Goal: Task Accomplishment & Management: Use online tool/utility

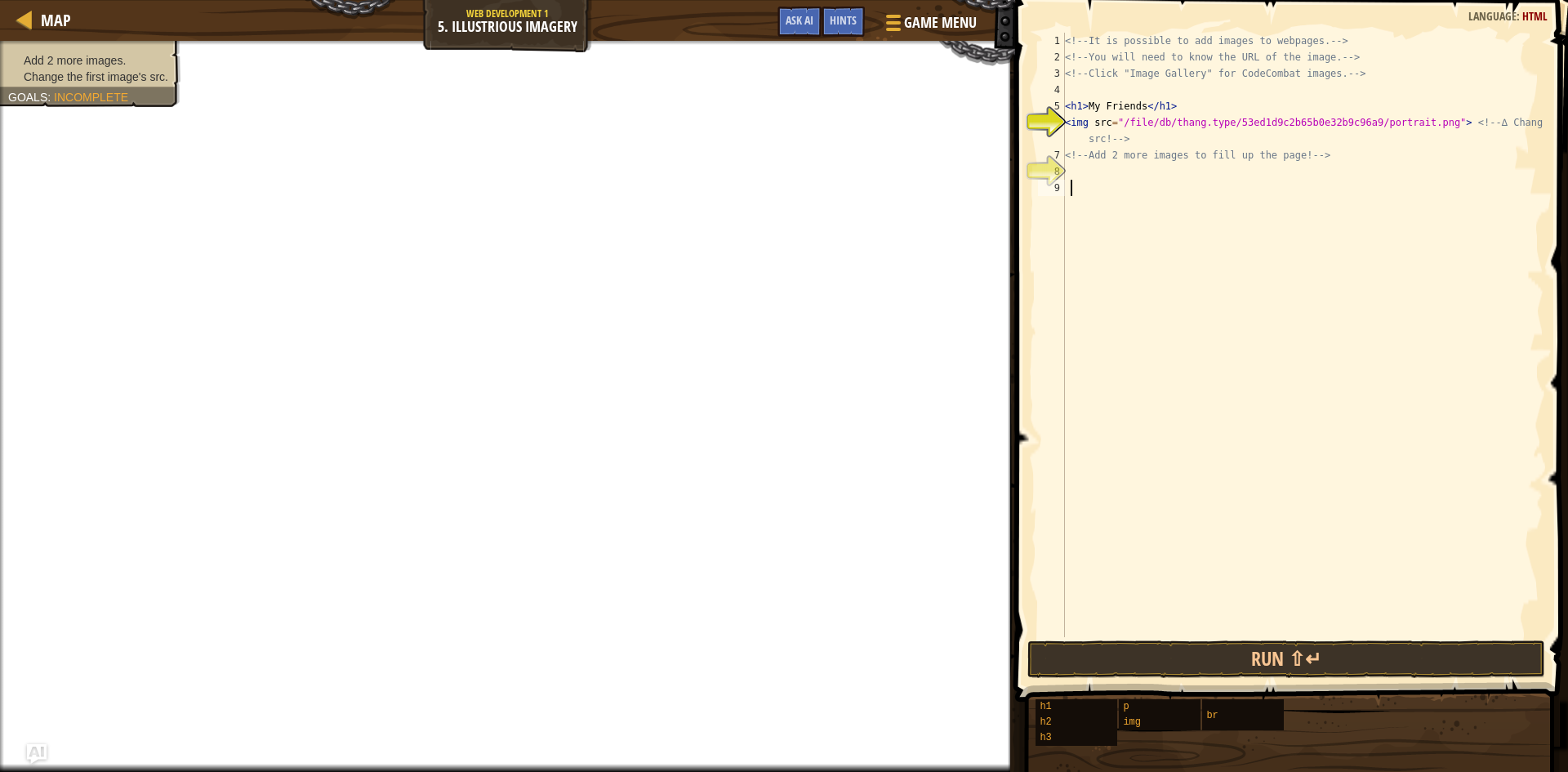
click at [1074, 168] on div "<!-- It is possible to add images to webpages. --> <!-- You will need to know t…" at bounding box center [1302, 351] width 482 height 637
click at [883, 26] on div at bounding box center [891, 22] width 22 height 24
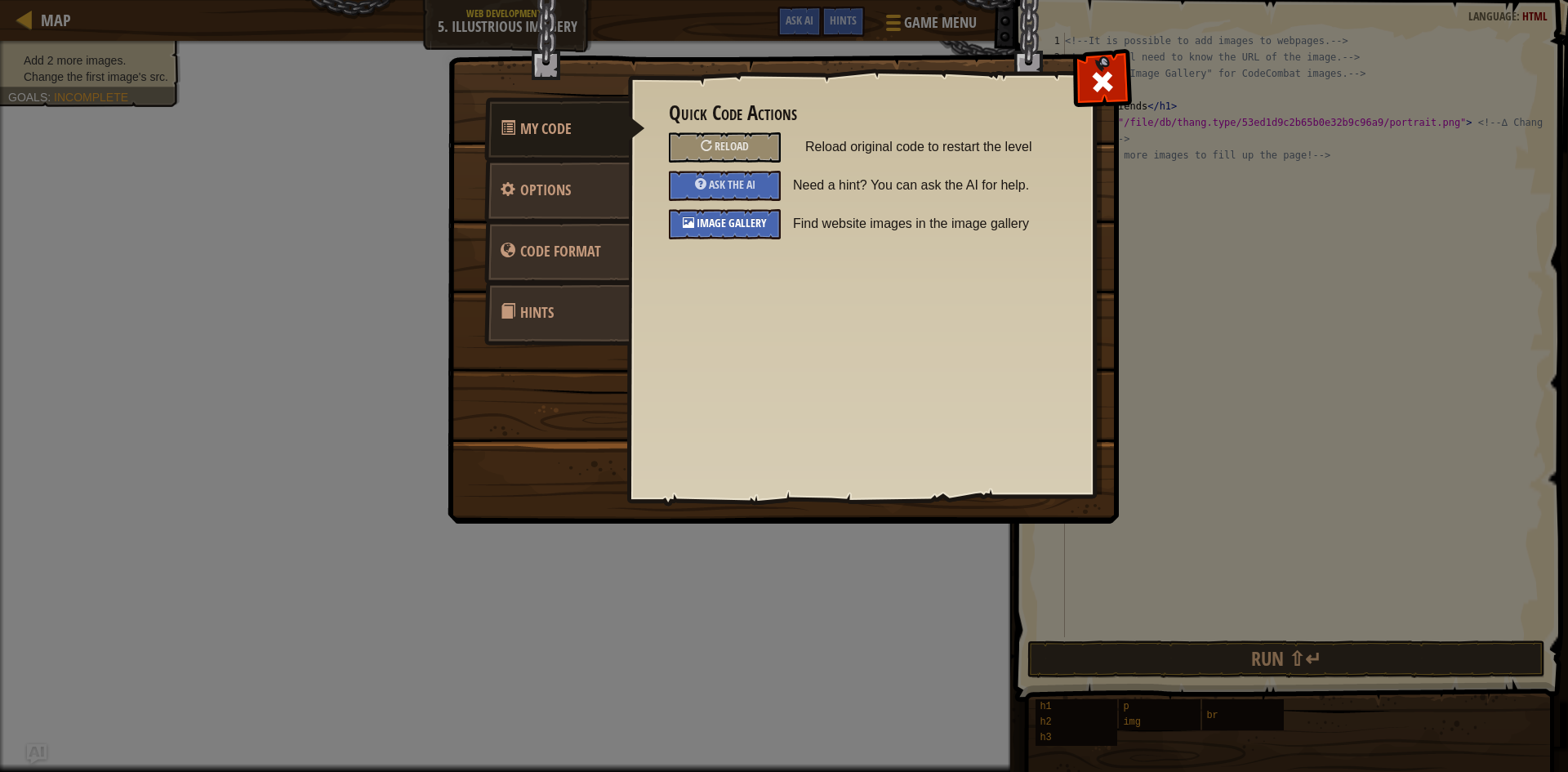
click at [747, 218] on span "Image Gallery" at bounding box center [731, 222] width 70 height 16
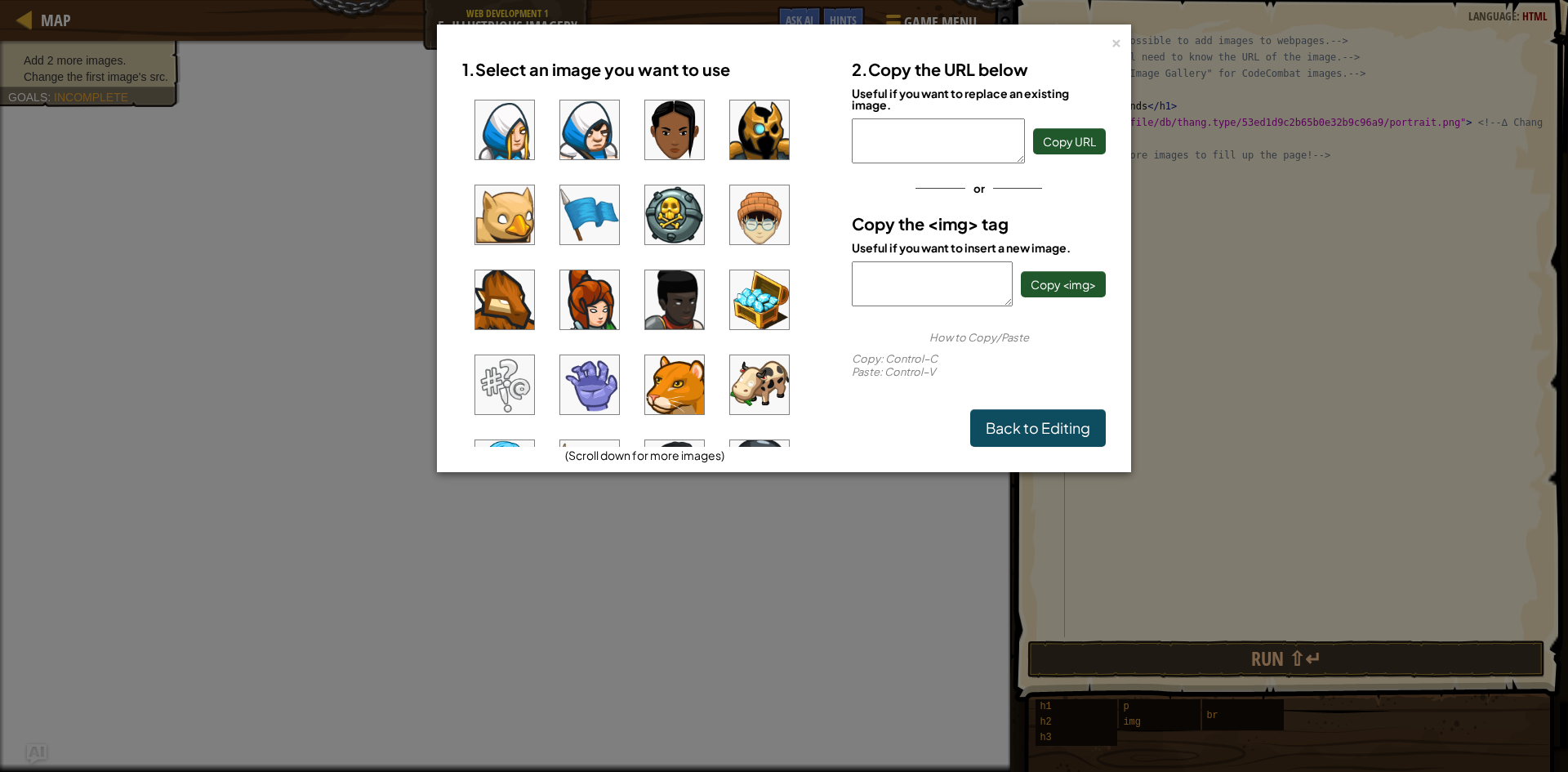
click at [679, 297] on img at bounding box center [674, 299] width 59 height 58
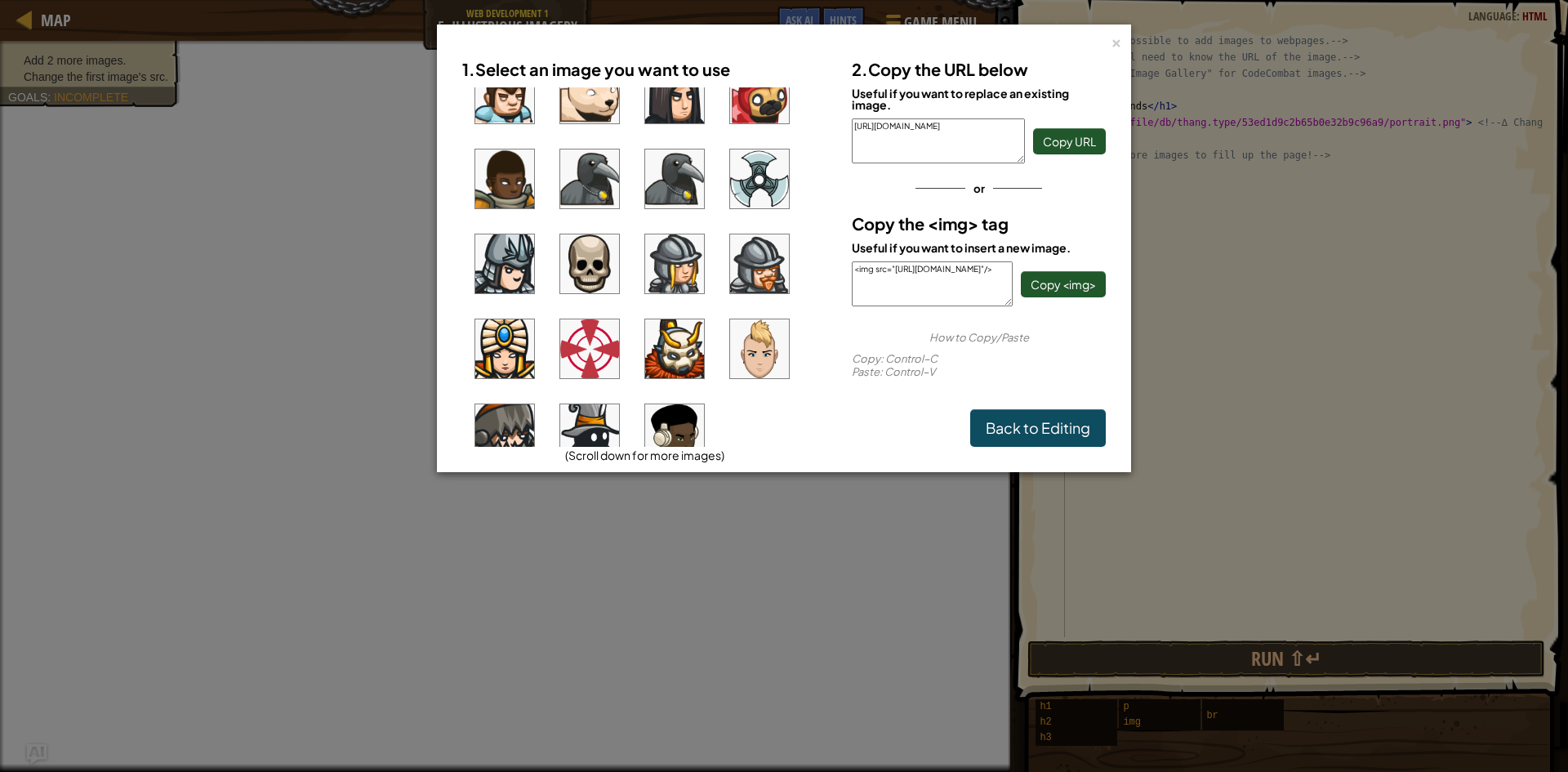
scroll to position [1144, 0]
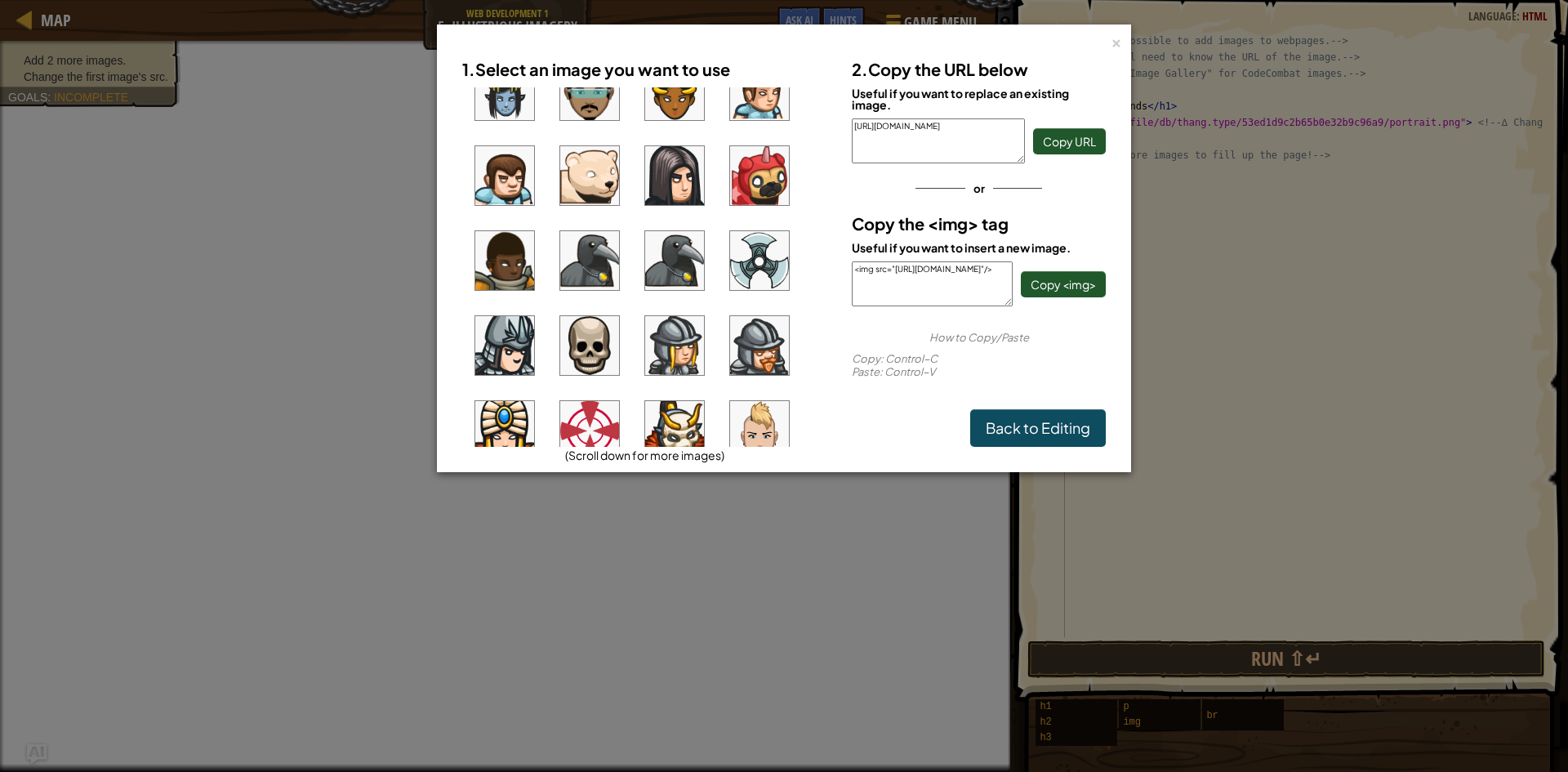
drag, startPoint x: 747, startPoint y: 188, endPoint x: 754, endPoint y: 203, distance: 16.6
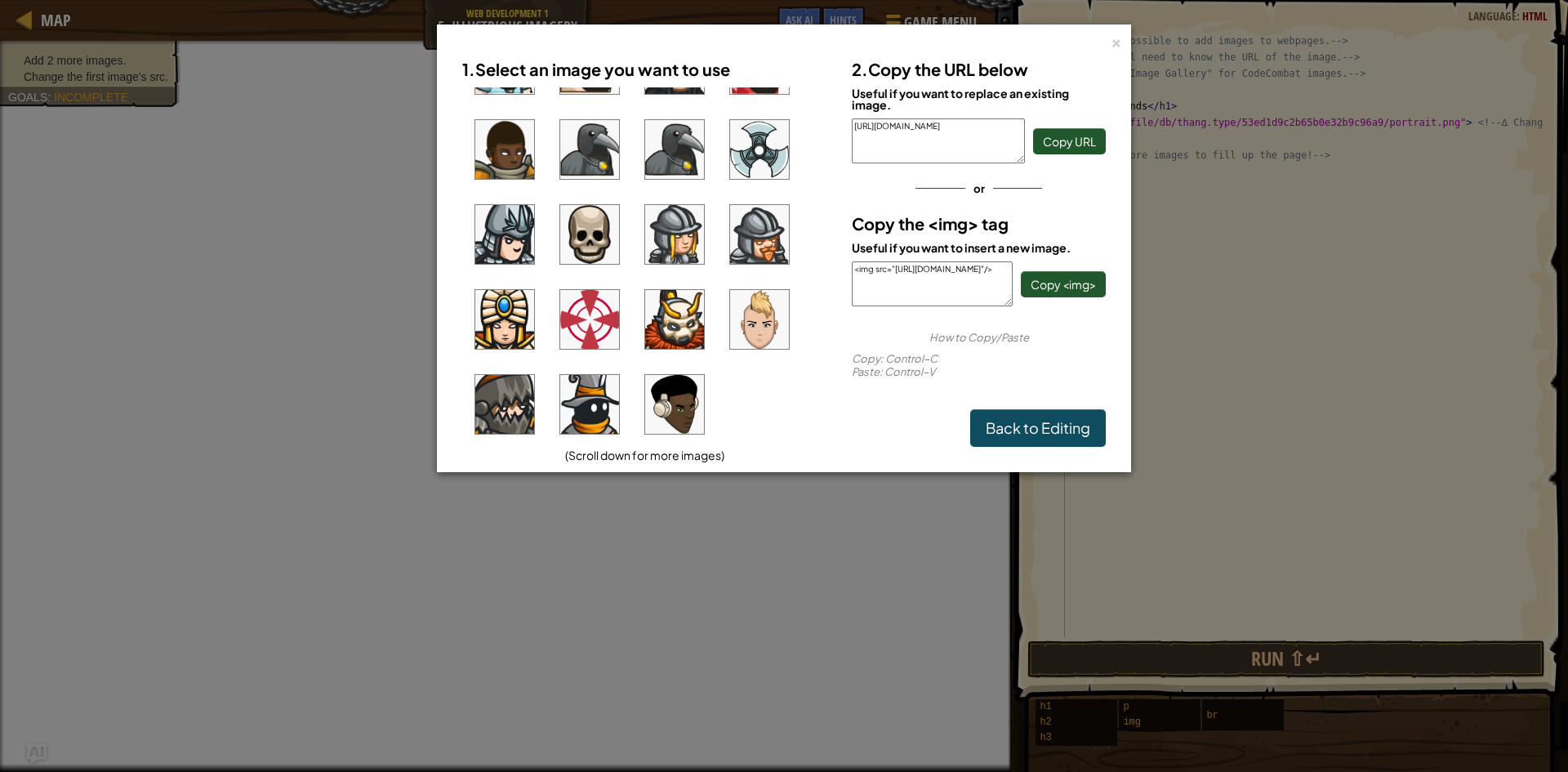
click at [674, 386] on img at bounding box center [674, 404] width 59 height 58
click at [1028, 434] on link "Back to Editing" at bounding box center [1037, 428] width 136 height 38
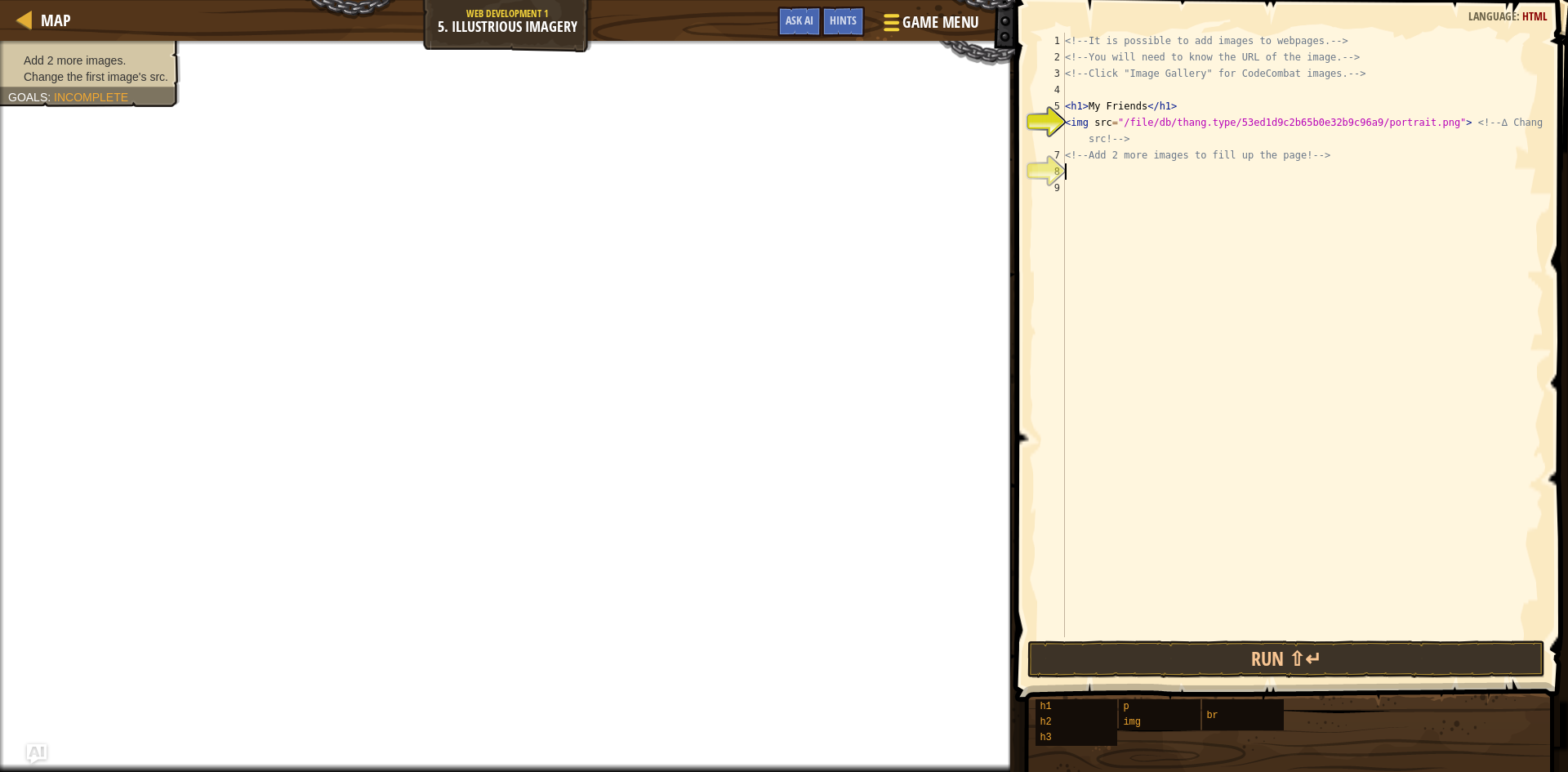
click at [926, 6] on button "Game Menu" at bounding box center [929, 26] width 119 height 40
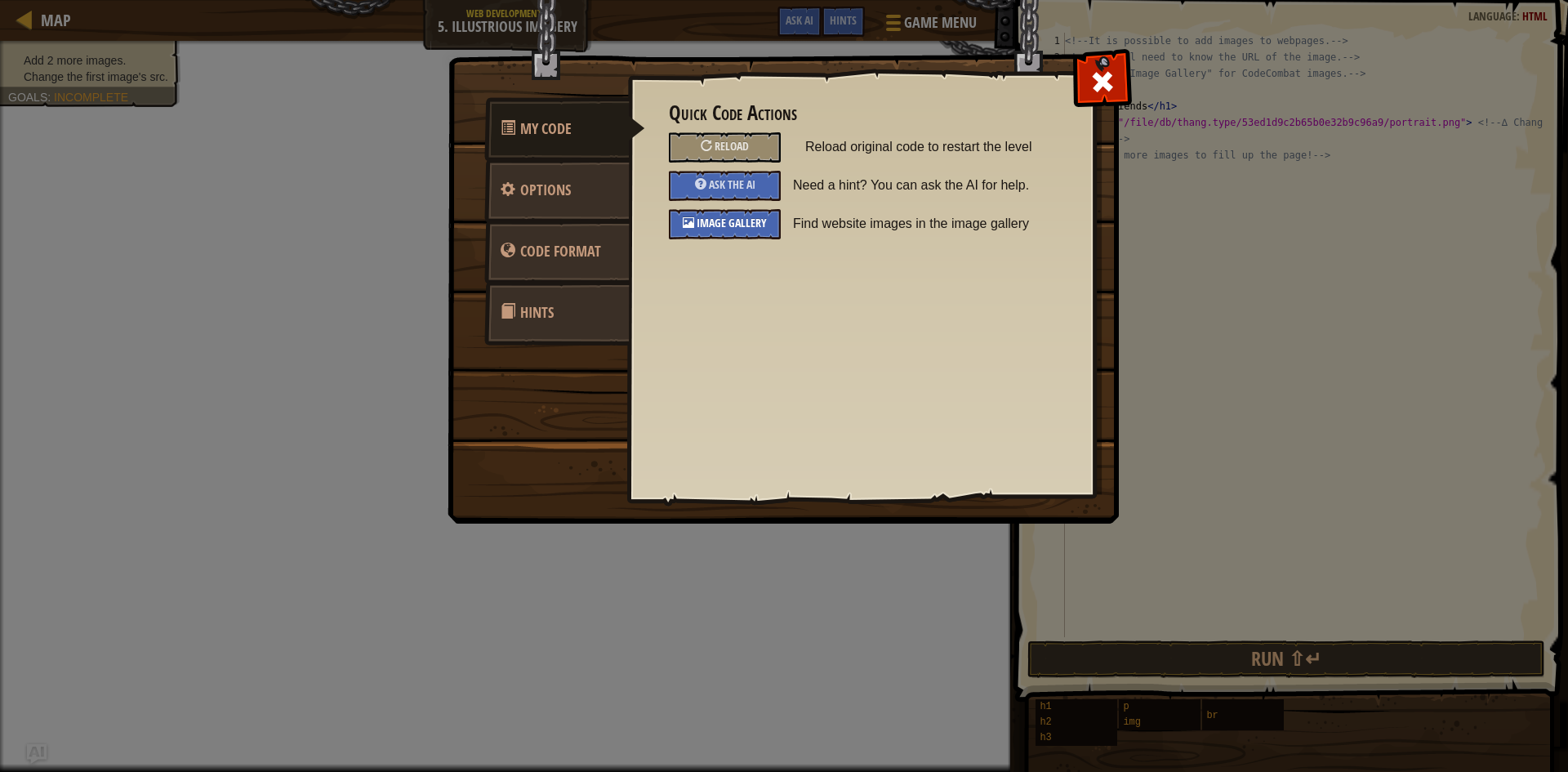
click at [739, 216] on div "Image Gallery" at bounding box center [725, 224] width 112 height 30
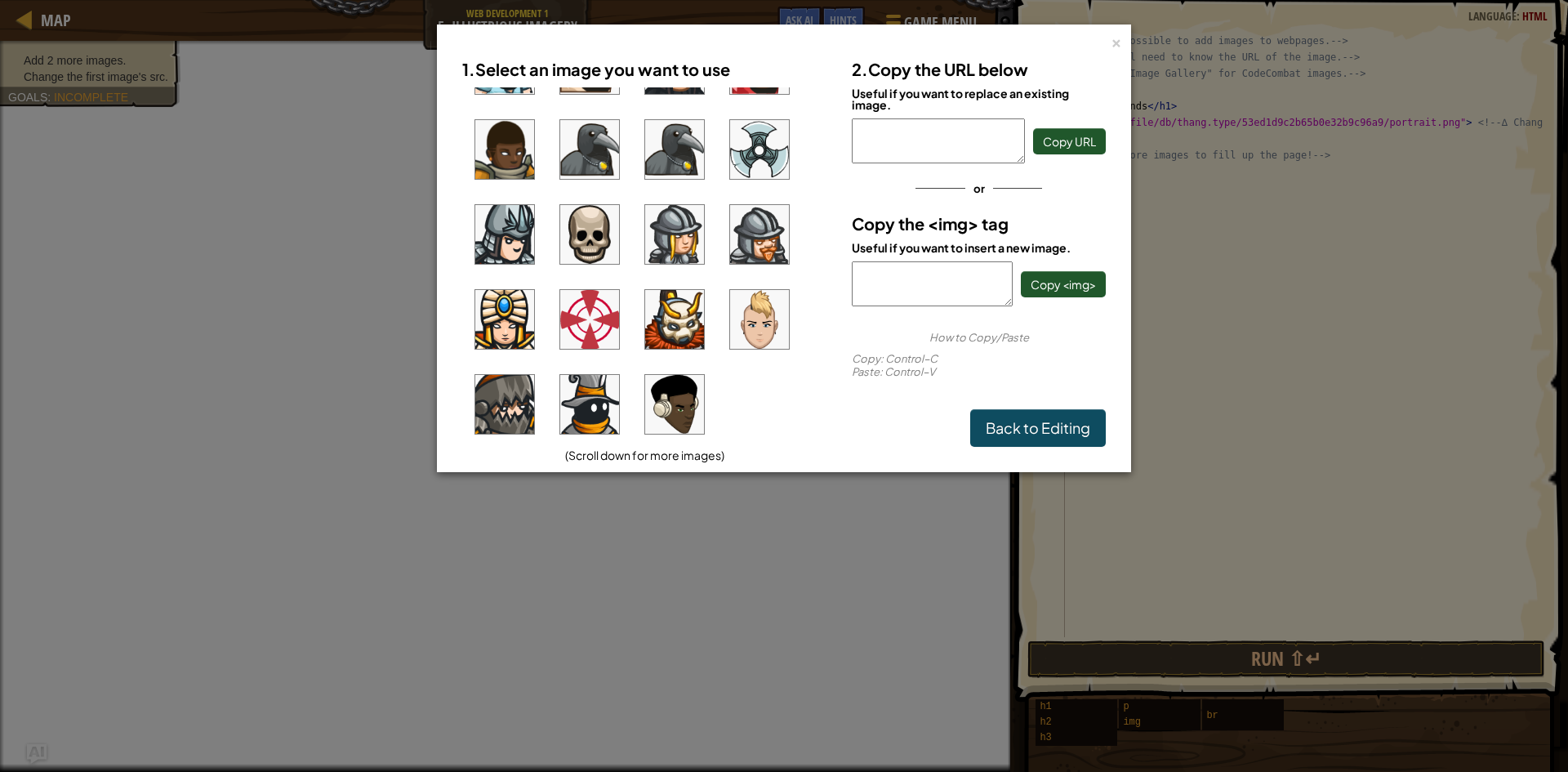
click at [672, 411] on img at bounding box center [674, 404] width 59 height 58
click at [1097, 139] on button "Copy URL" at bounding box center [1070, 142] width 73 height 26
click at [1027, 426] on link "Back to Editing" at bounding box center [1037, 428] width 136 height 38
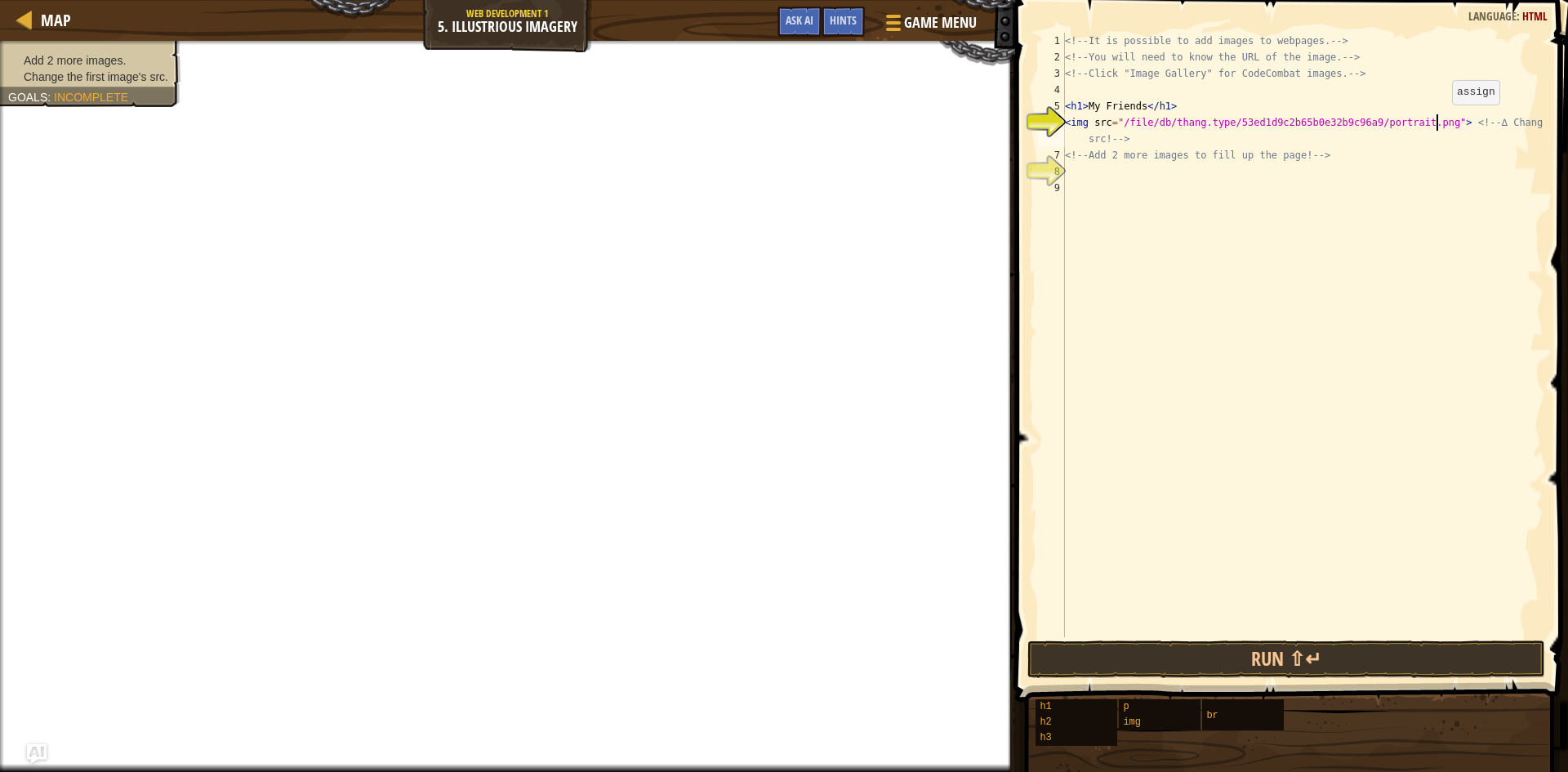
click at [1439, 121] on div "<!-- It is possible to add images to webpages. --> <!-- You will need to know t…" at bounding box center [1302, 351] width 482 height 637
click at [1423, 120] on div "<!-- It is possible to add images to webpages. --> <!-- You will need to know t…" at bounding box center [1302, 351] width 482 height 637
paste textarea "[URL][DOMAIN_NAME]"
click at [927, 33] on span "Game Menu" at bounding box center [940, 22] width 76 height 22
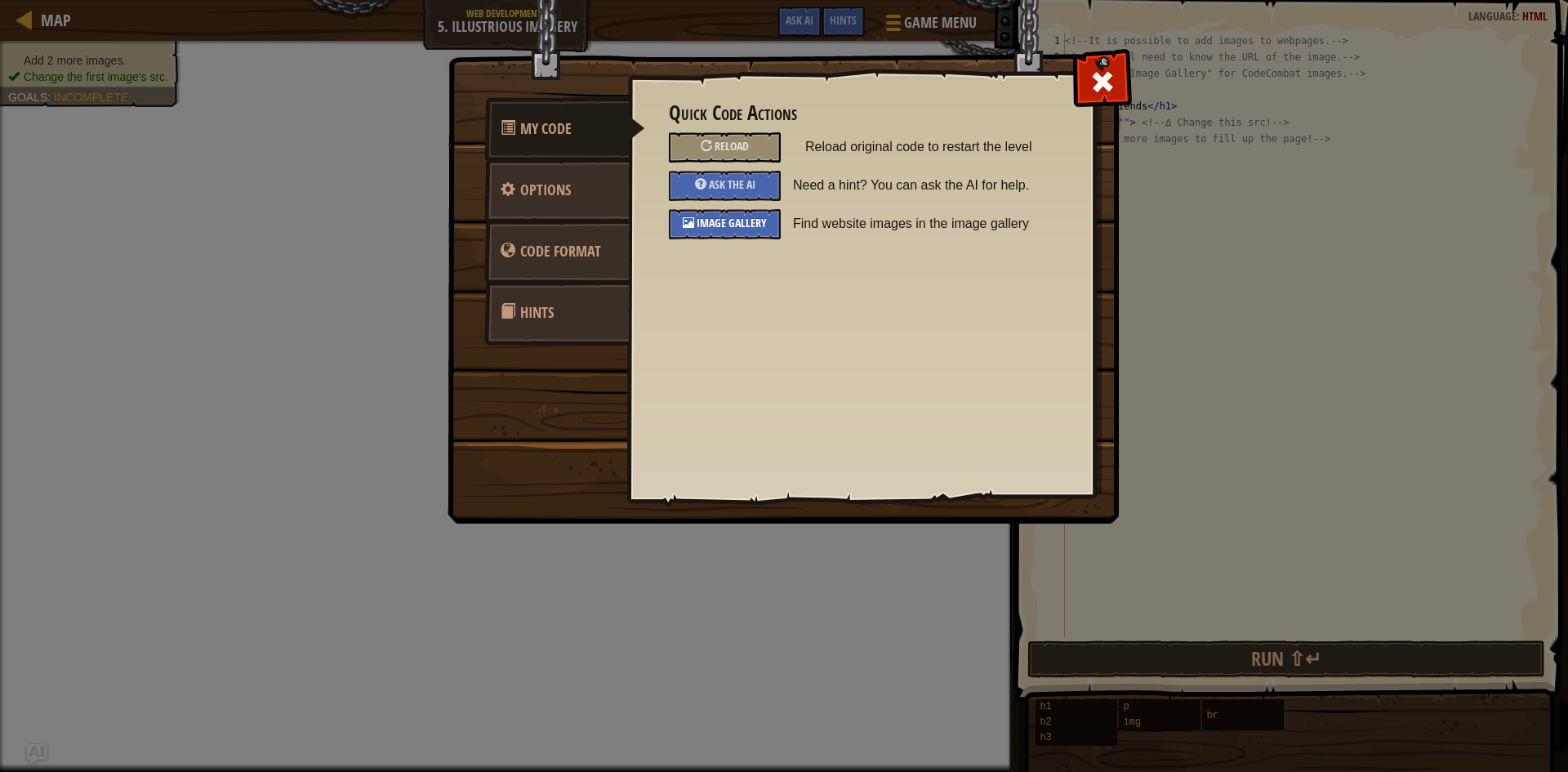
click at [772, 222] on div "Image Gallery" at bounding box center [725, 224] width 112 height 30
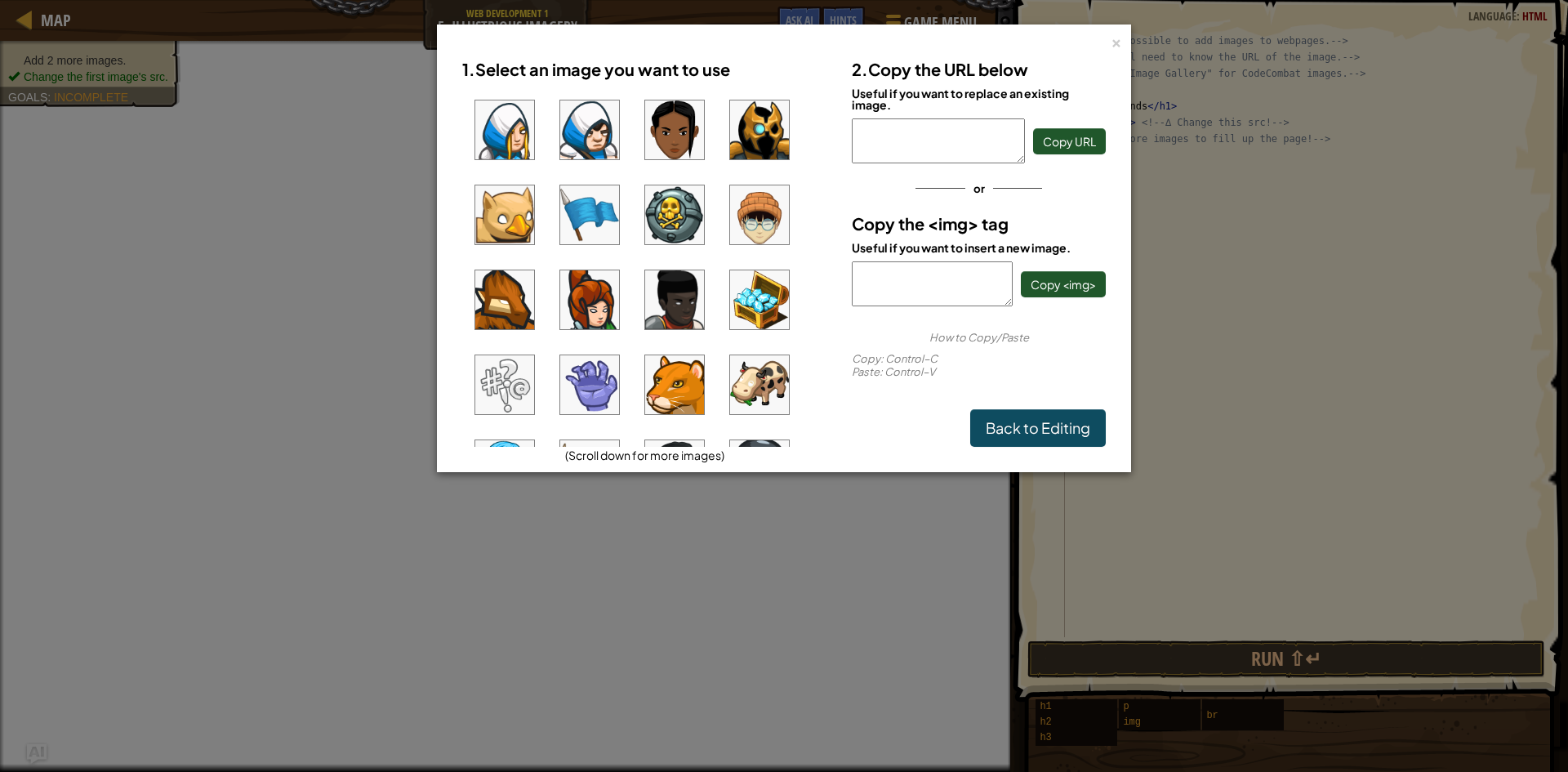
click at [662, 300] on img at bounding box center [674, 299] width 59 height 58
click at [1061, 139] on span "Copy URL" at bounding box center [1070, 142] width 53 height 15
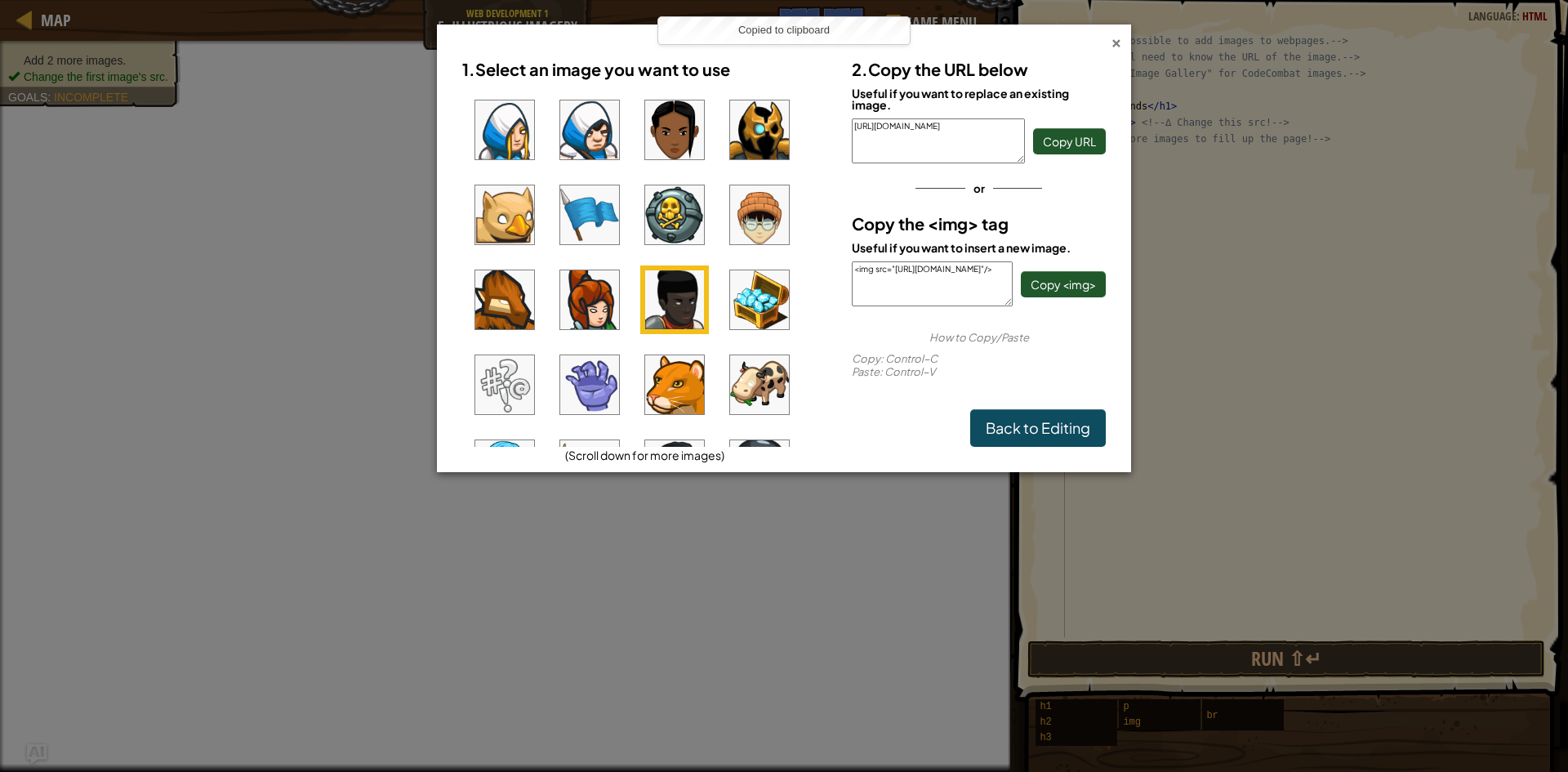
click at [1118, 45] on div "×" at bounding box center [1116, 40] width 12 height 17
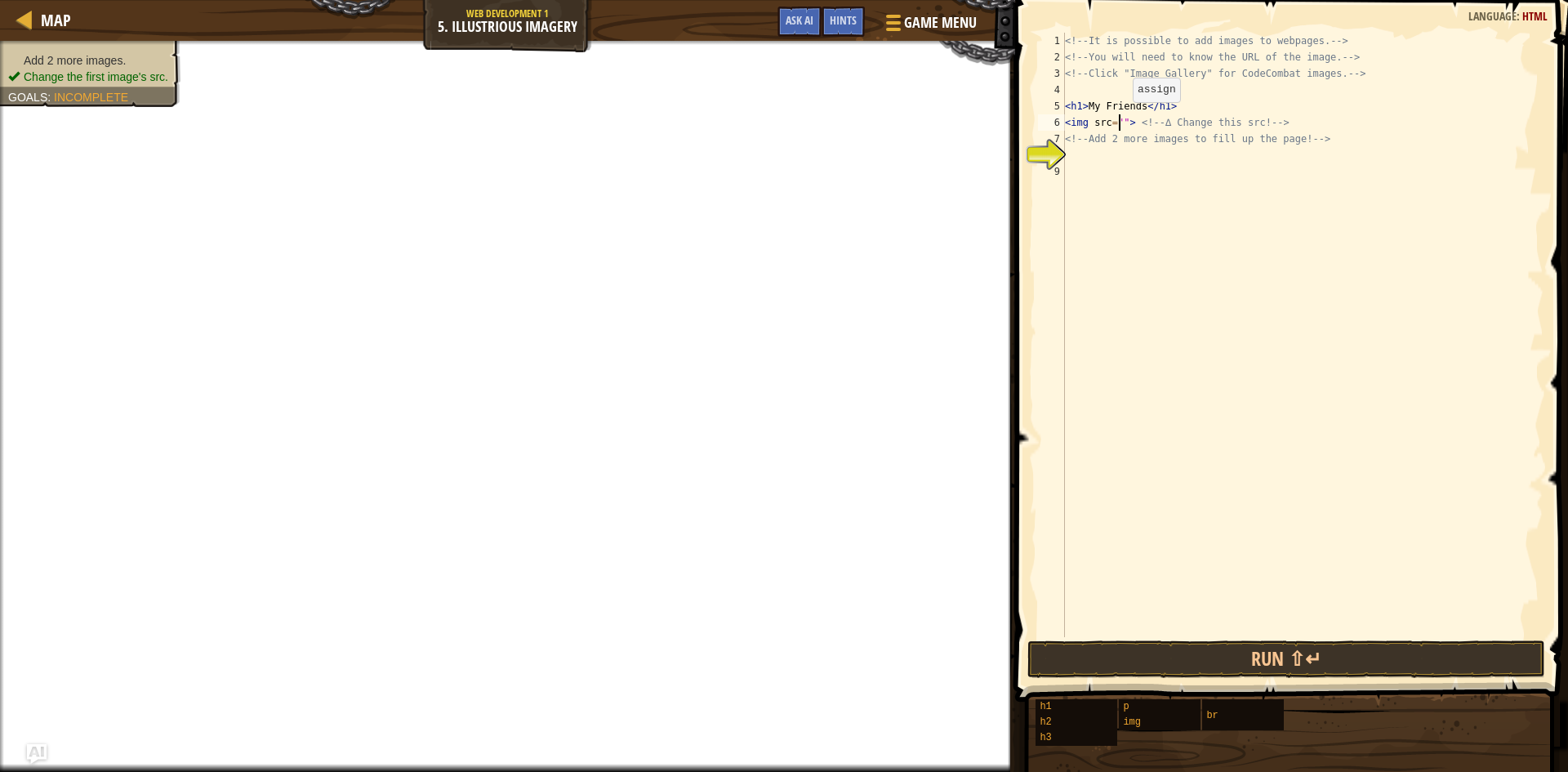
paste textarea "[URL][DOMAIN_NAME]"
type textarea "<img src="[URL][DOMAIN_NAME]"> <!-- ∆ Change this src! -->"
click at [1075, 169] on div "<!-- It is possible to add images to webpages. --> <!-- You will need to know t…" at bounding box center [1302, 351] width 482 height 637
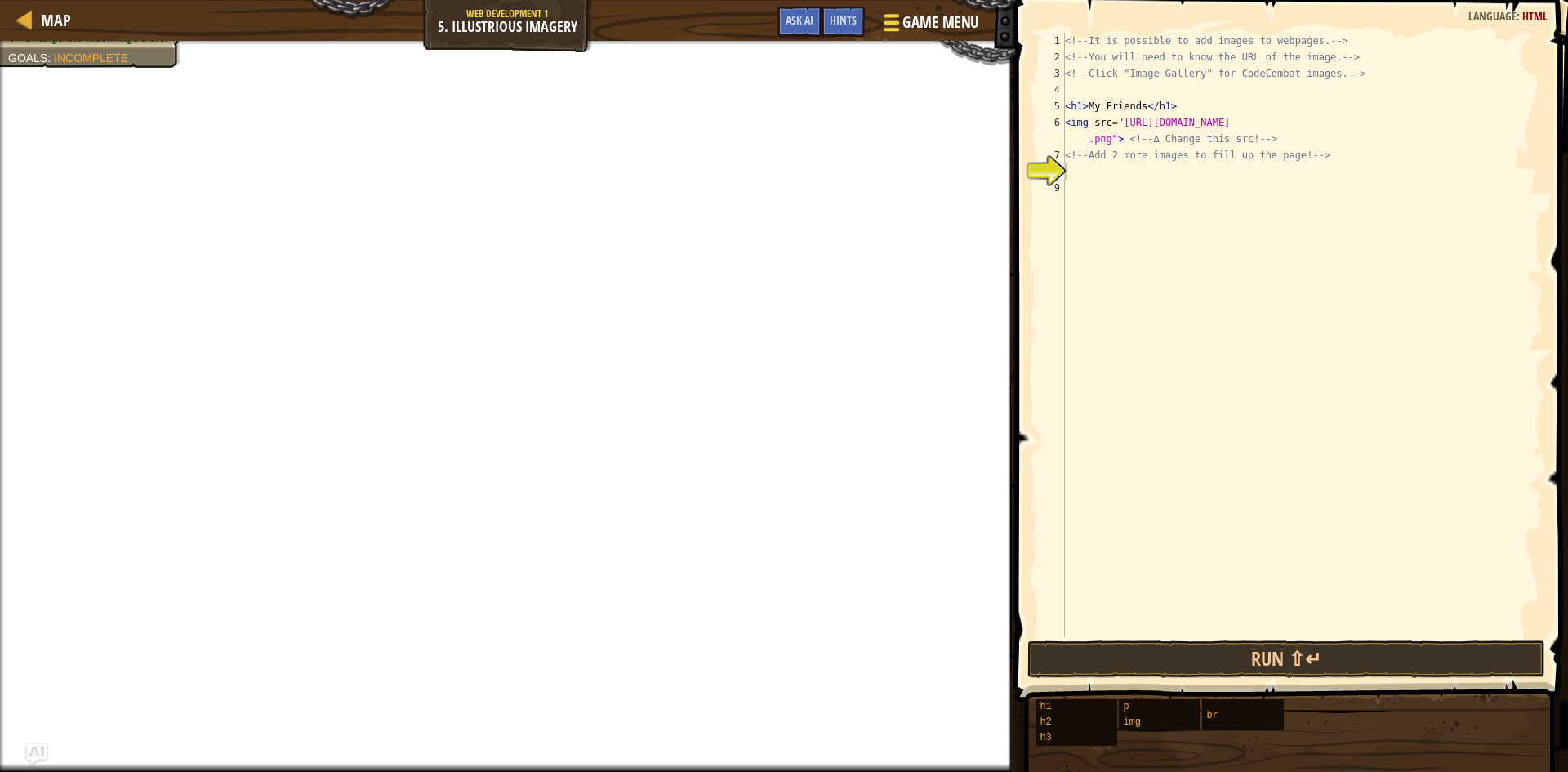
click at [886, 23] on div at bounding box center [891, 22] width 22 height 24
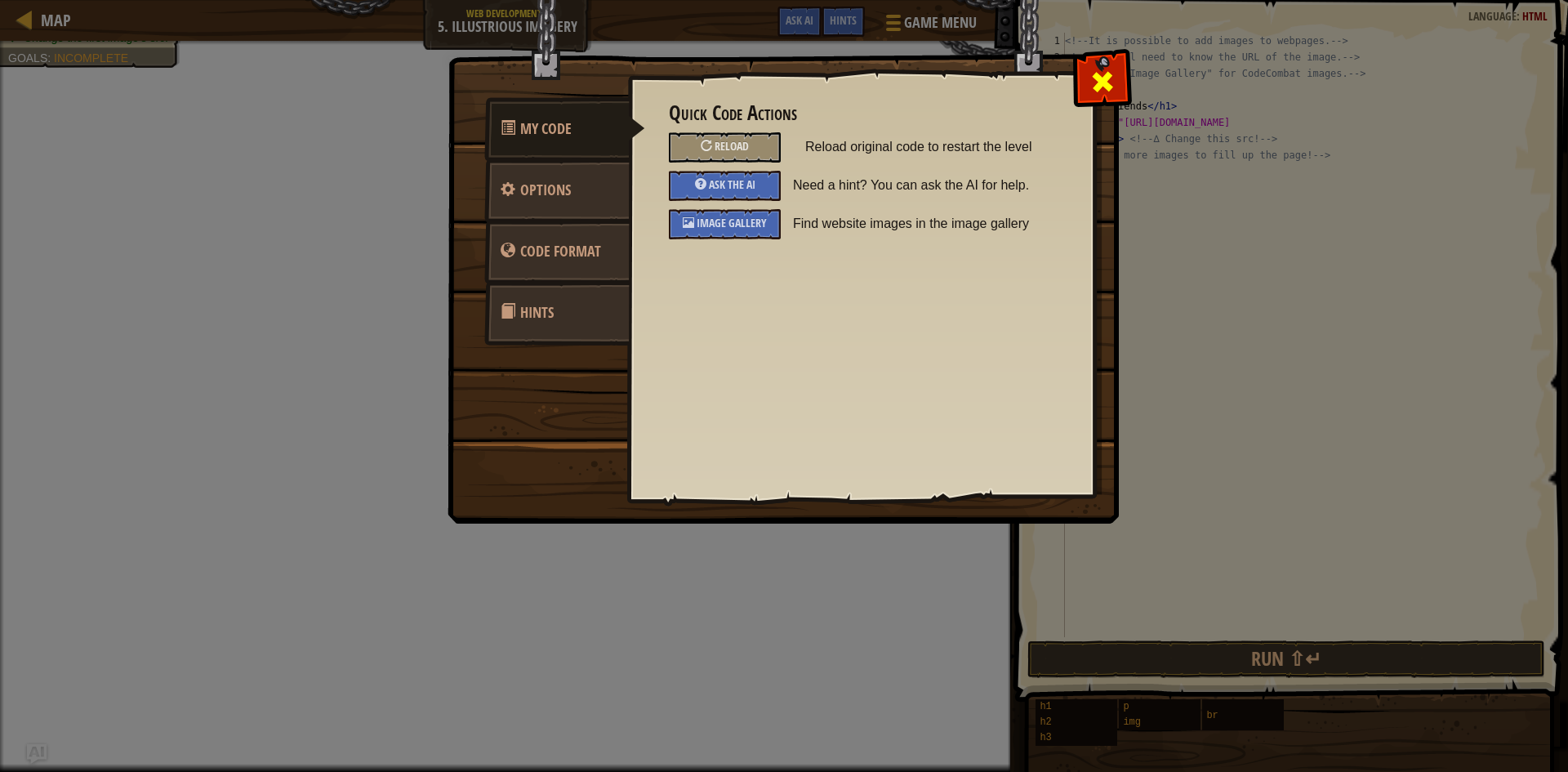
drag, startPoint x: 1109, startPoint y: 88, endPoint x: 1110, endPoint y: 104, distance: 16.0
click at [1109, 89] on span at bounding box center [1102, 82] width 26 height 26
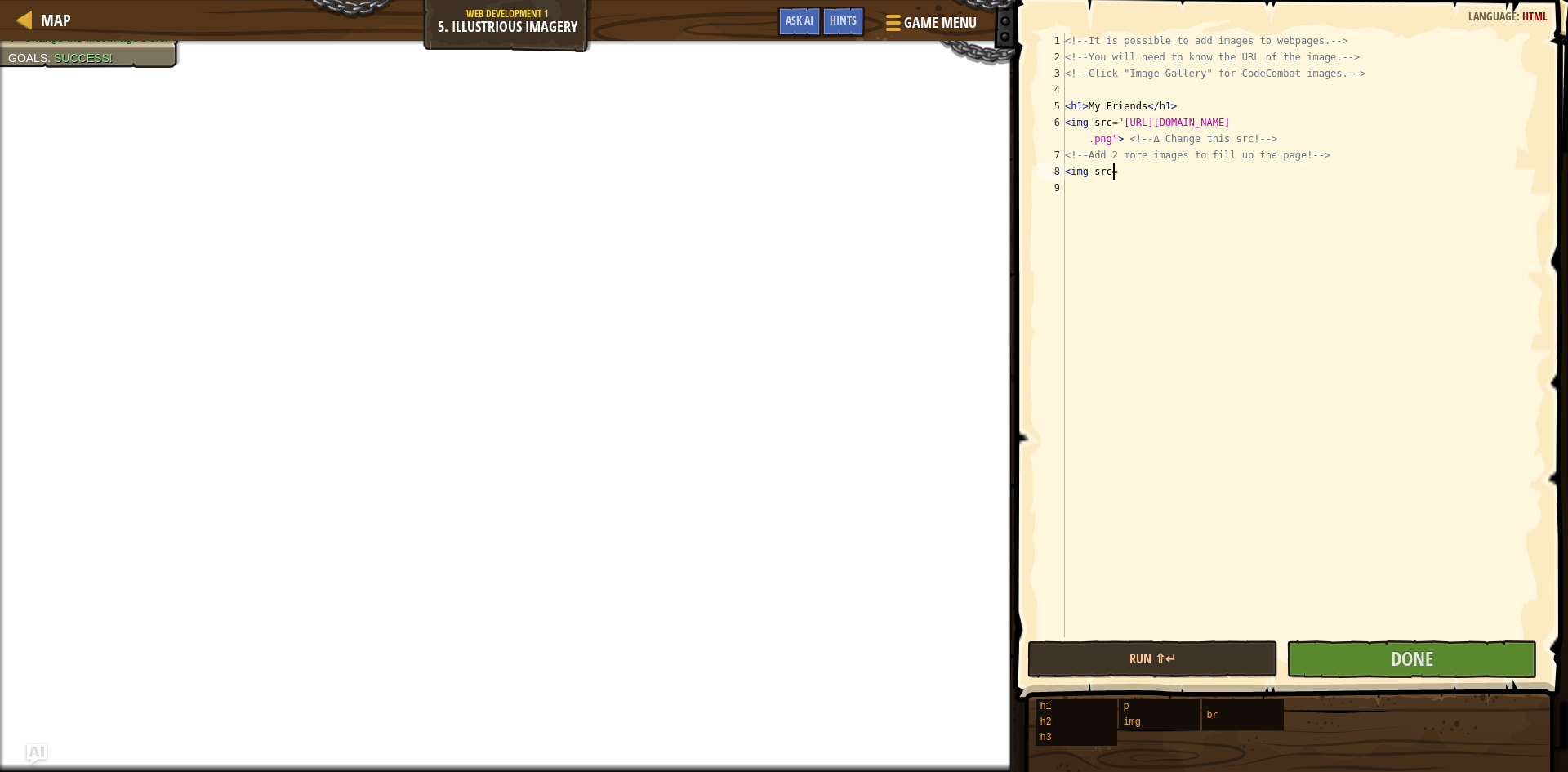
scroll to position [7, 3]
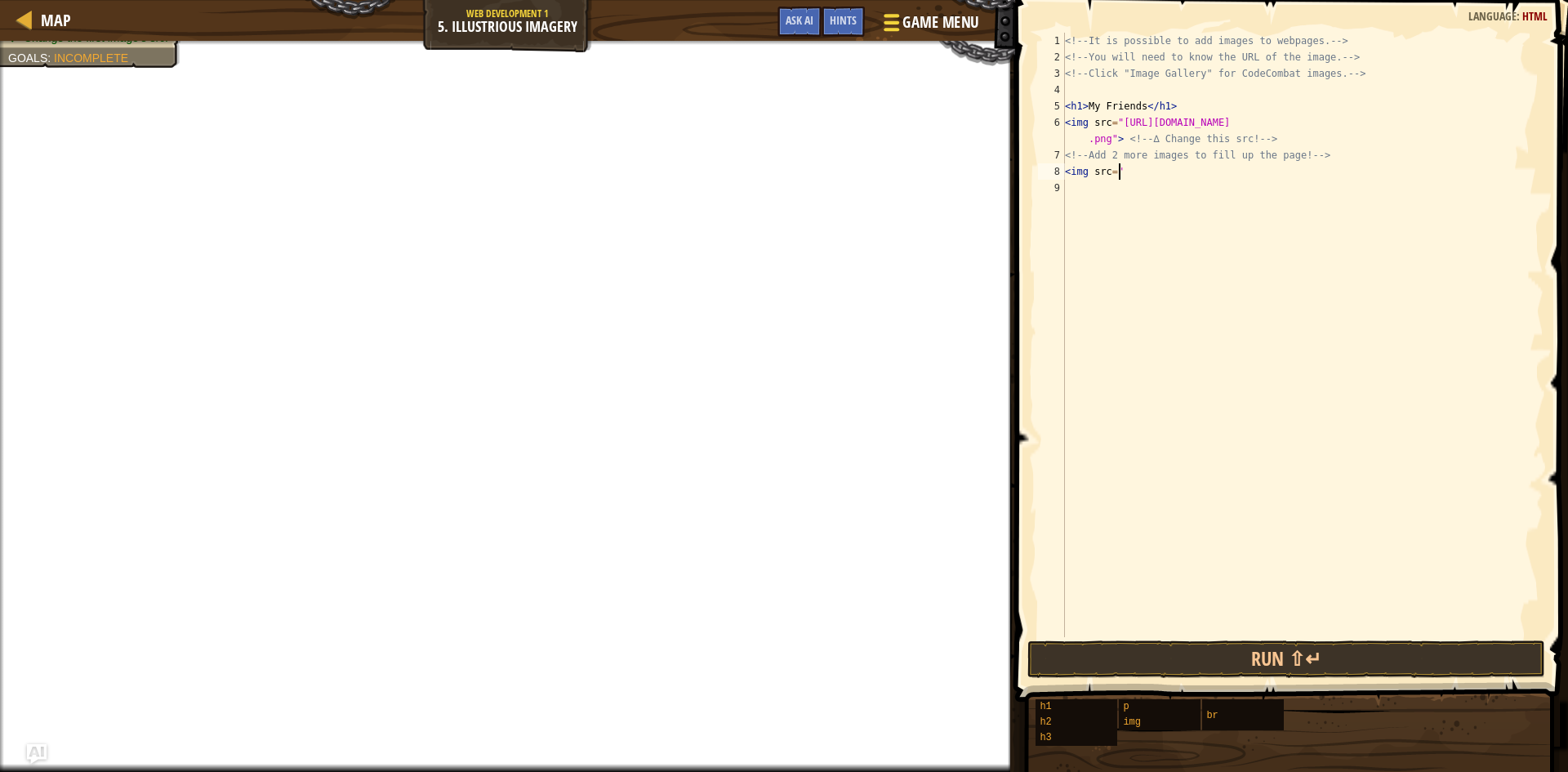
click at [897, 36] on button "Game Menu" at bounding box center [929, 26] width 119 height 40
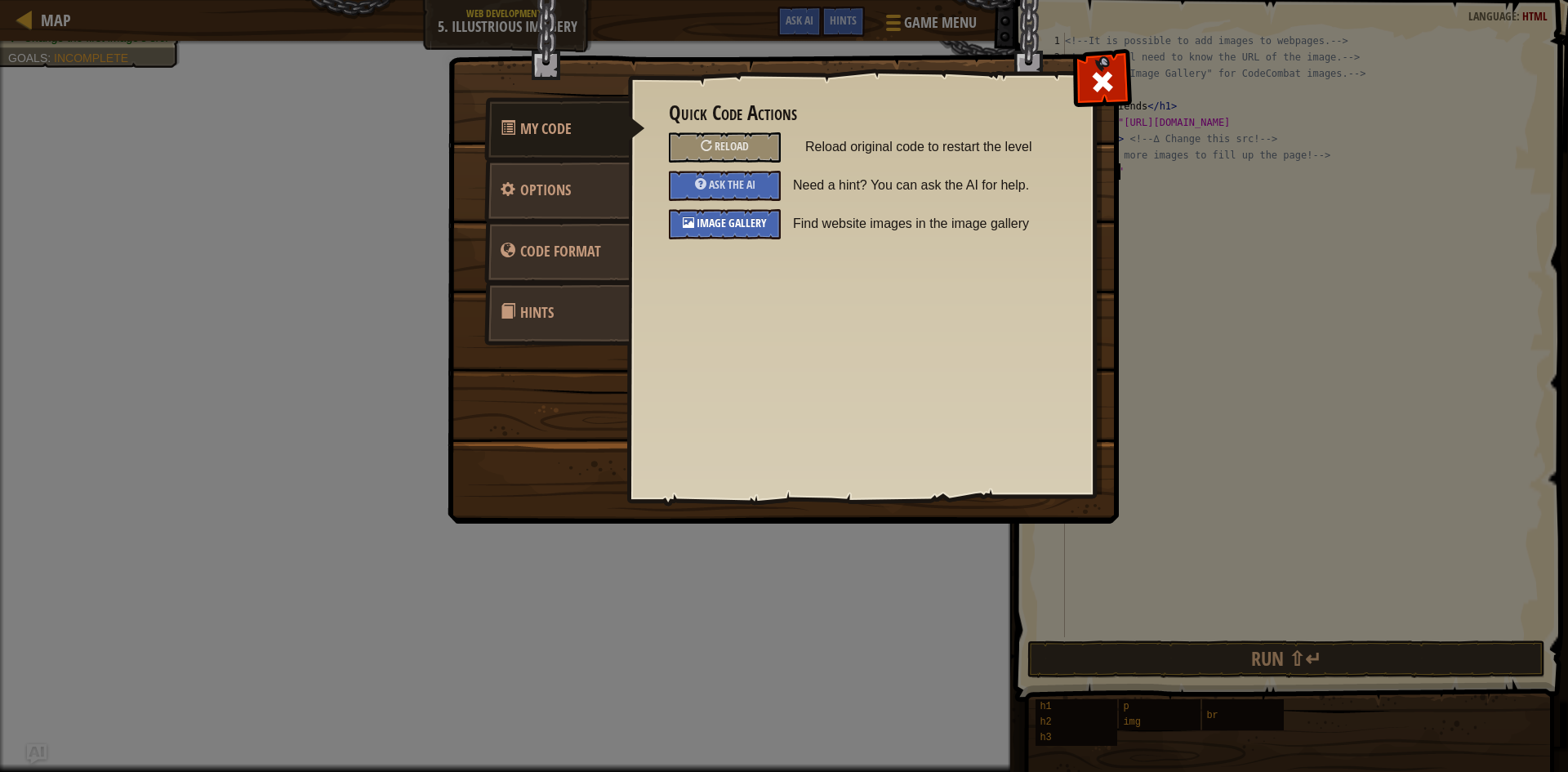
drag, startPoint x: 749, startPoint y: 226, endPoint x: 736, endPoint y: 236, distance: 16.4
click at [736, 236] on div "Image Gallery" at bounding box center [725, 224] width 112 height 30
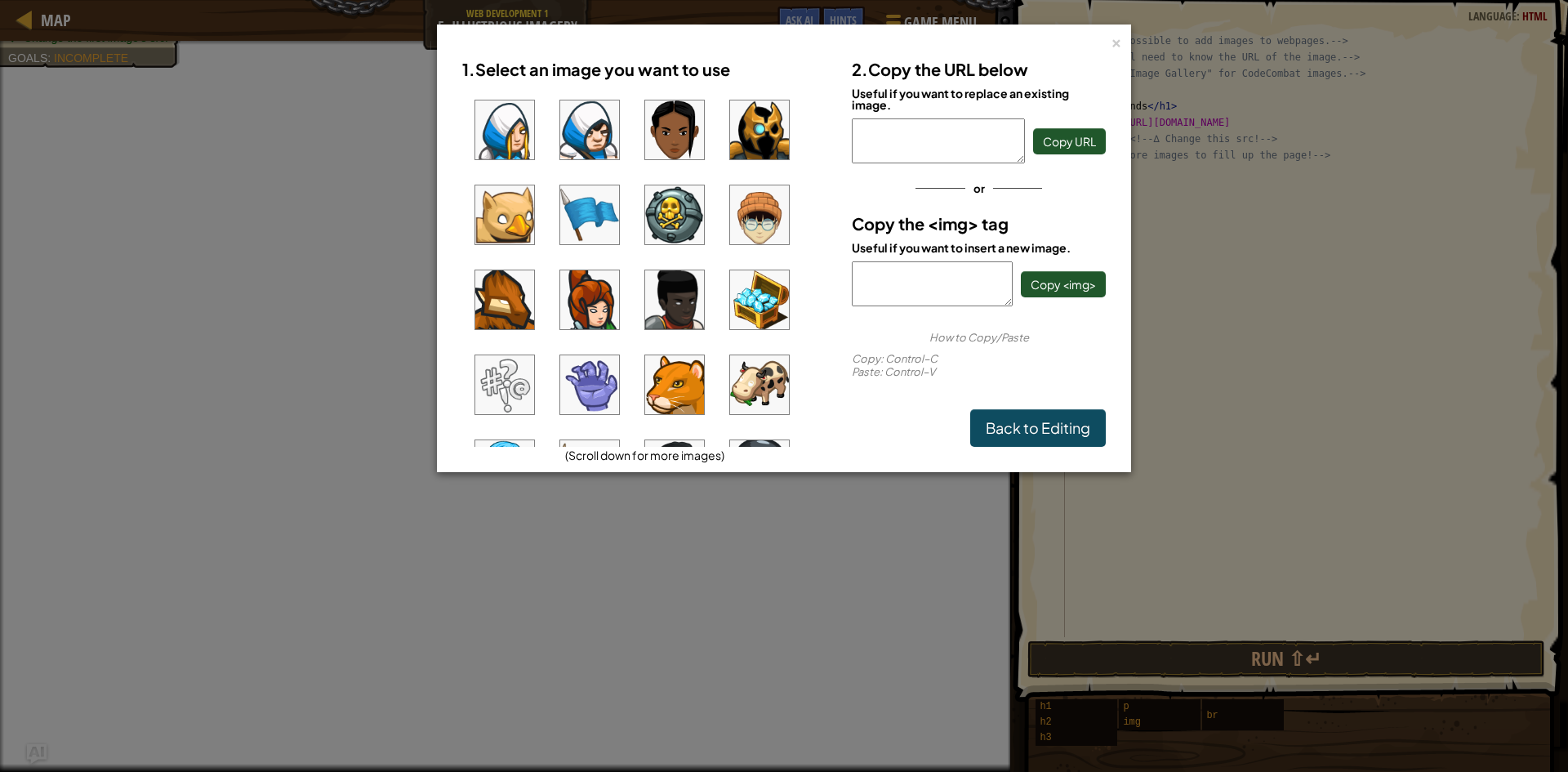
click at [596, 295] on img at bounding box center [589, 299] width 59 height 58
click at [666, 131] on img at bounding box center [674, 129] width 59 height 58
click at [1071, 139] on span "Copy URL" at bounding box center [1070, 142] width 53 height 15
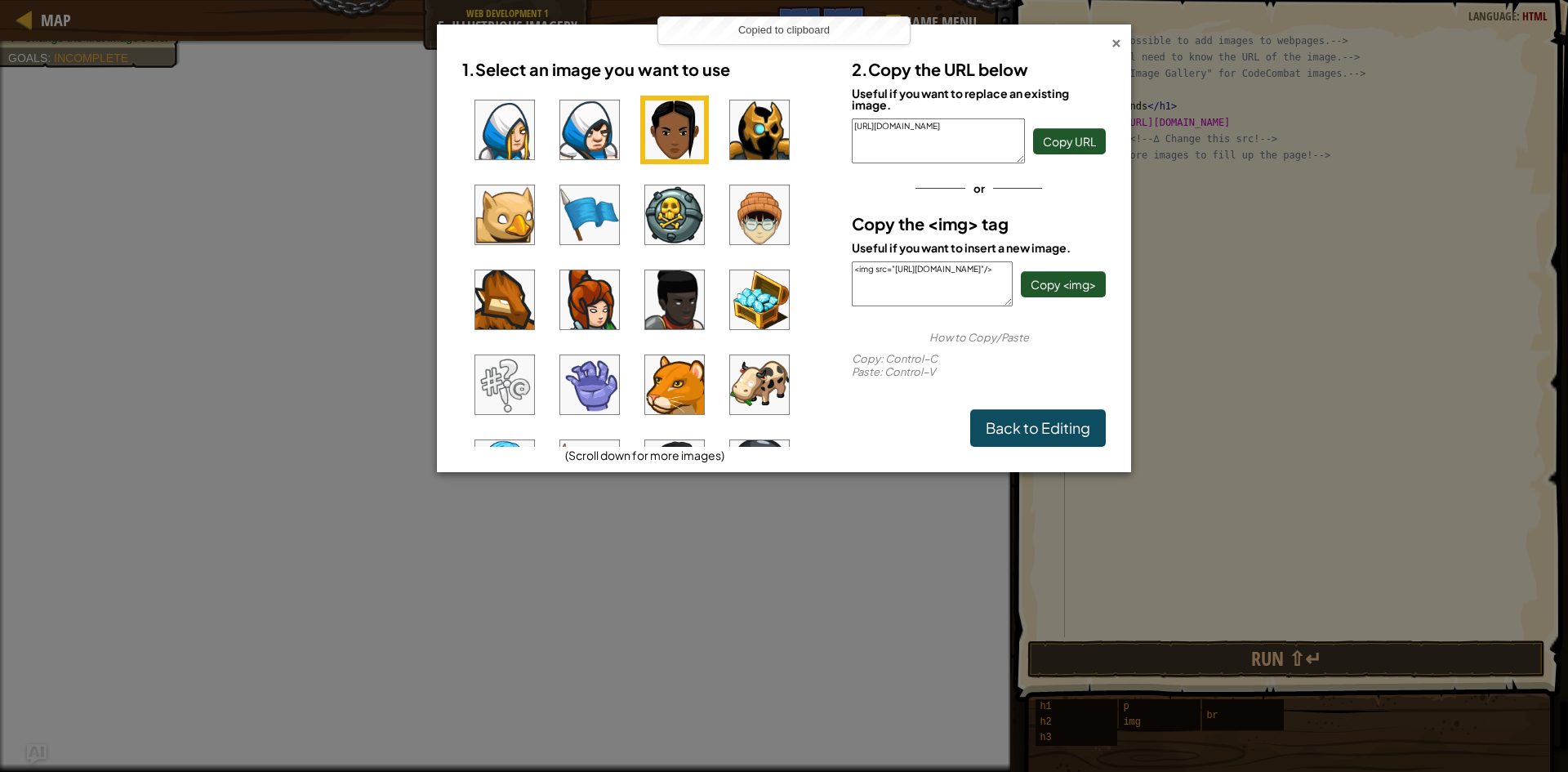
click at [1116, 42] on div "×" at bounding box center [1116, 40] width 12 height 17
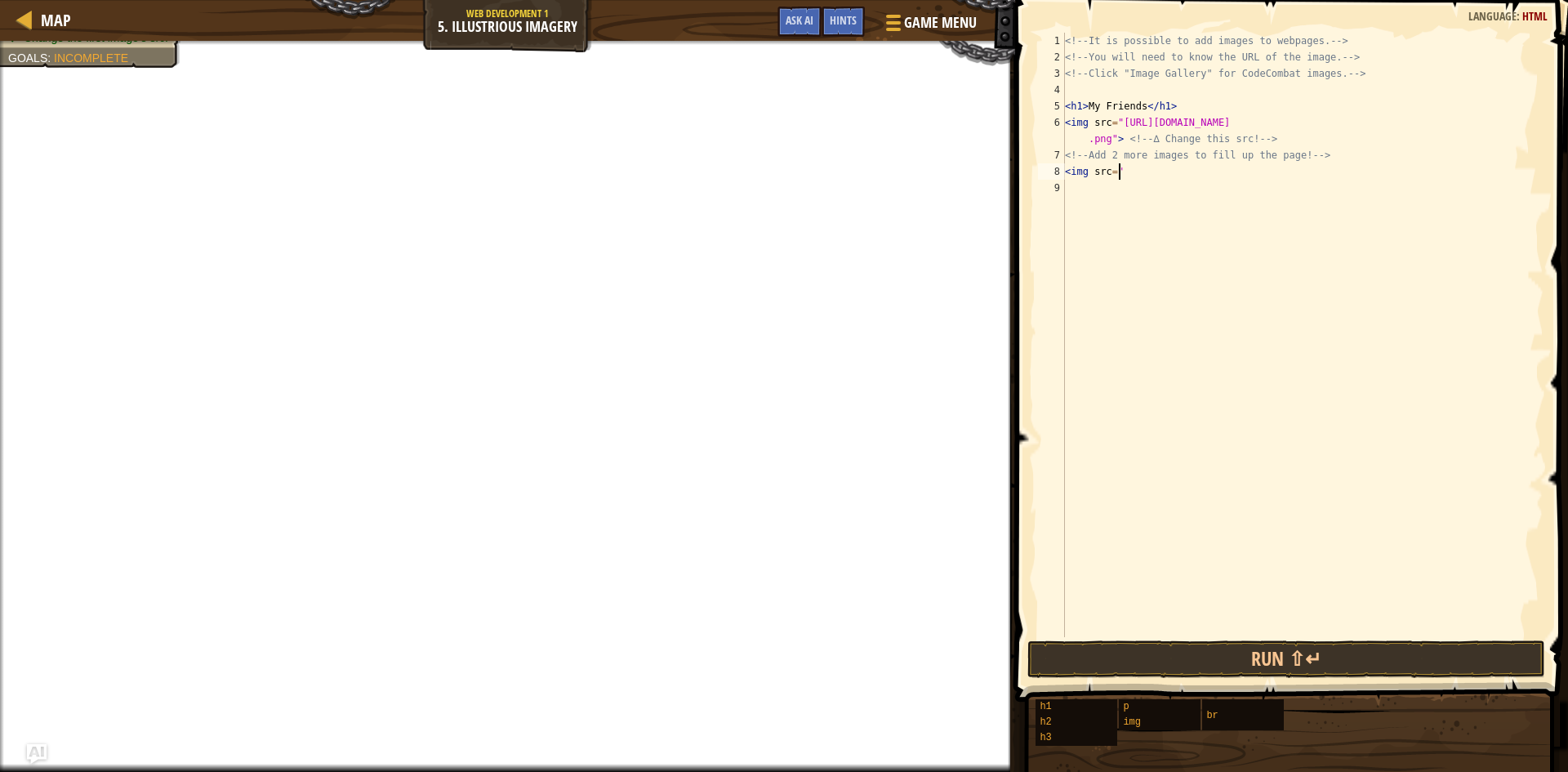
paste textarea "[URL][DOMAIN_NAME]"
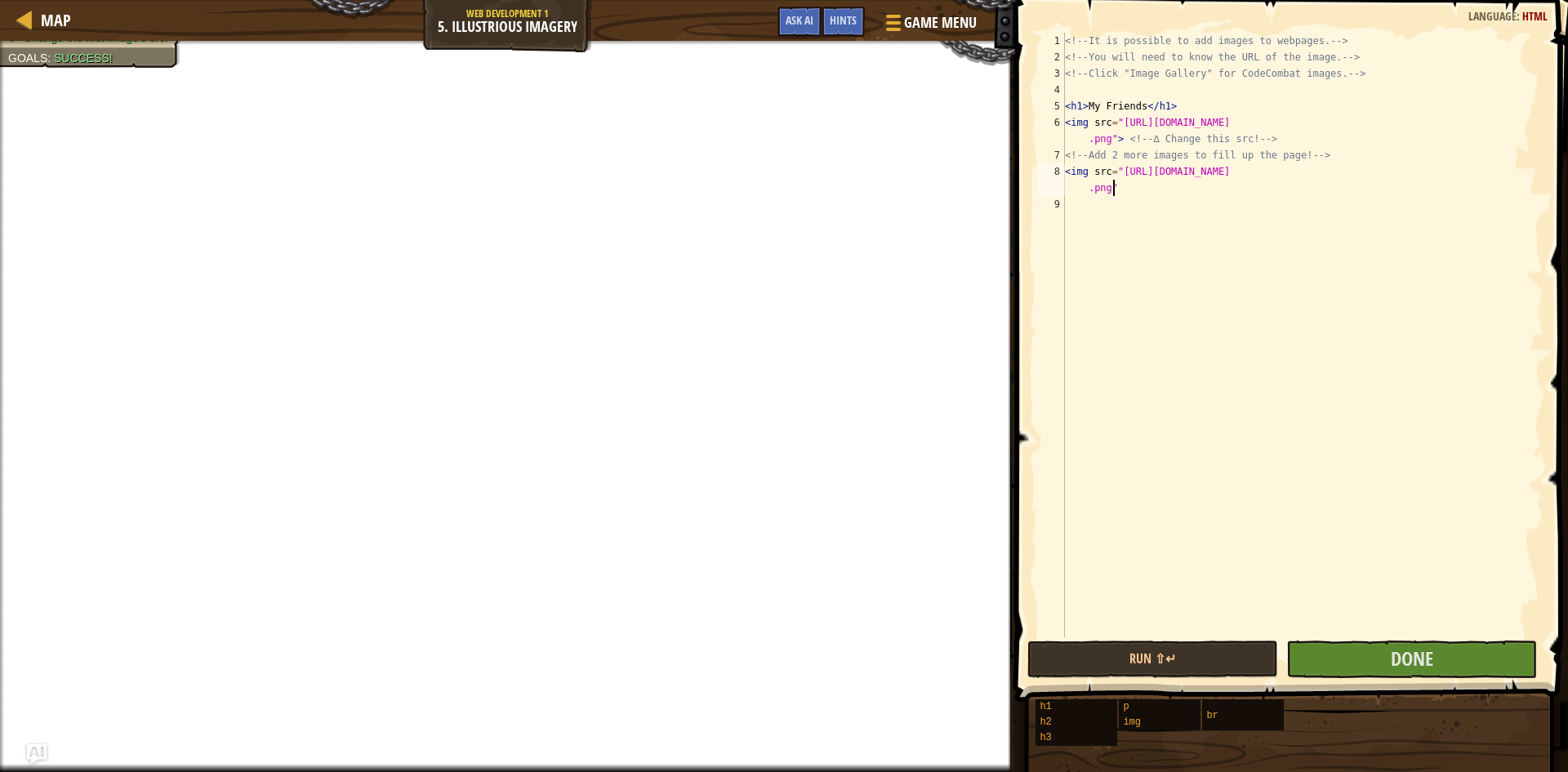
scroll to position [7, 40]
type textarea "<img src="[URL][DOMAIN_NAME]">"
click at [891, 24] on div at bounding box center [891, 22] width 22 height 24
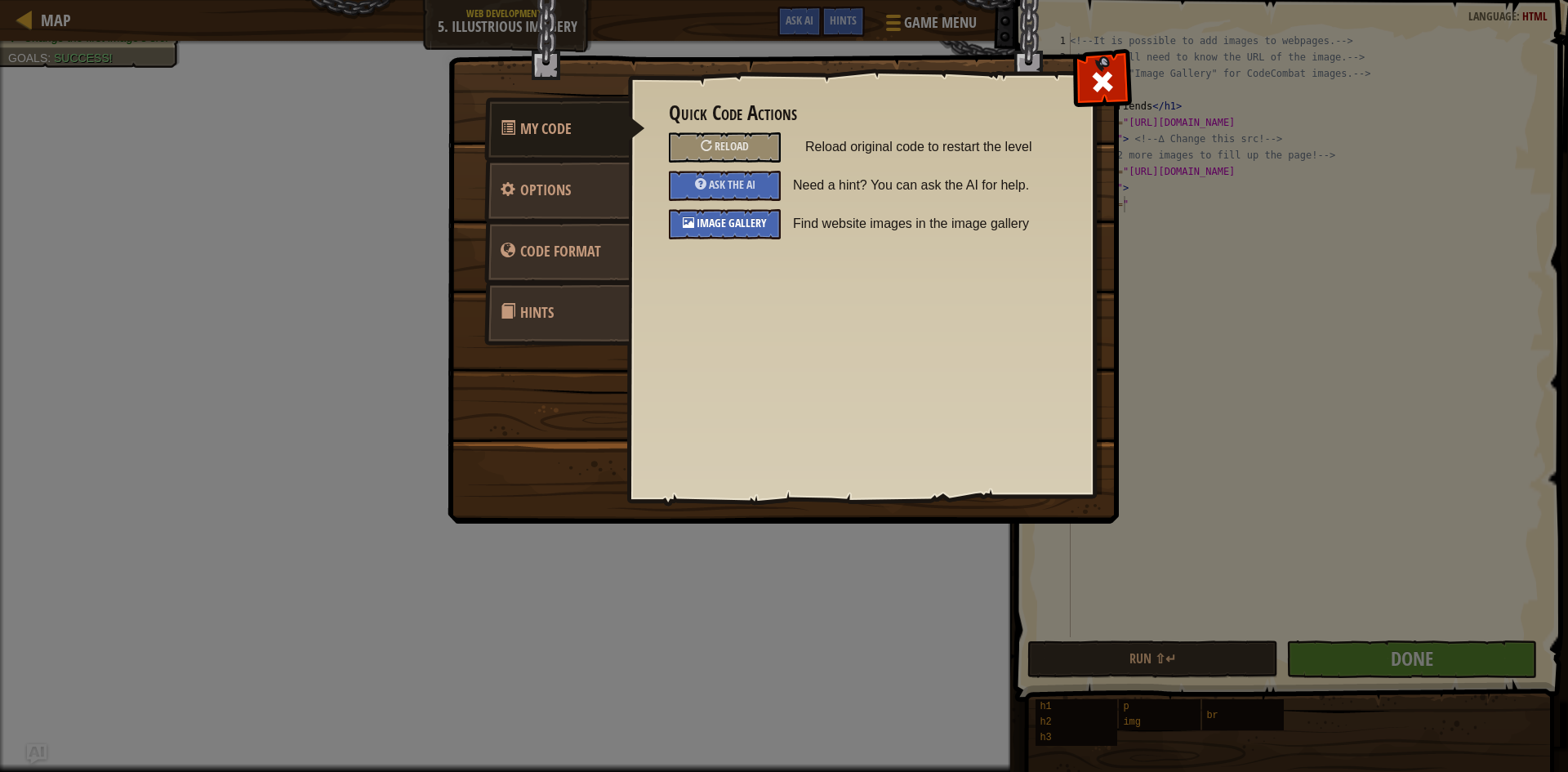
click at [762, 214] on div "Image Gallery" at bounding box center [725, 224] width 112 height 30
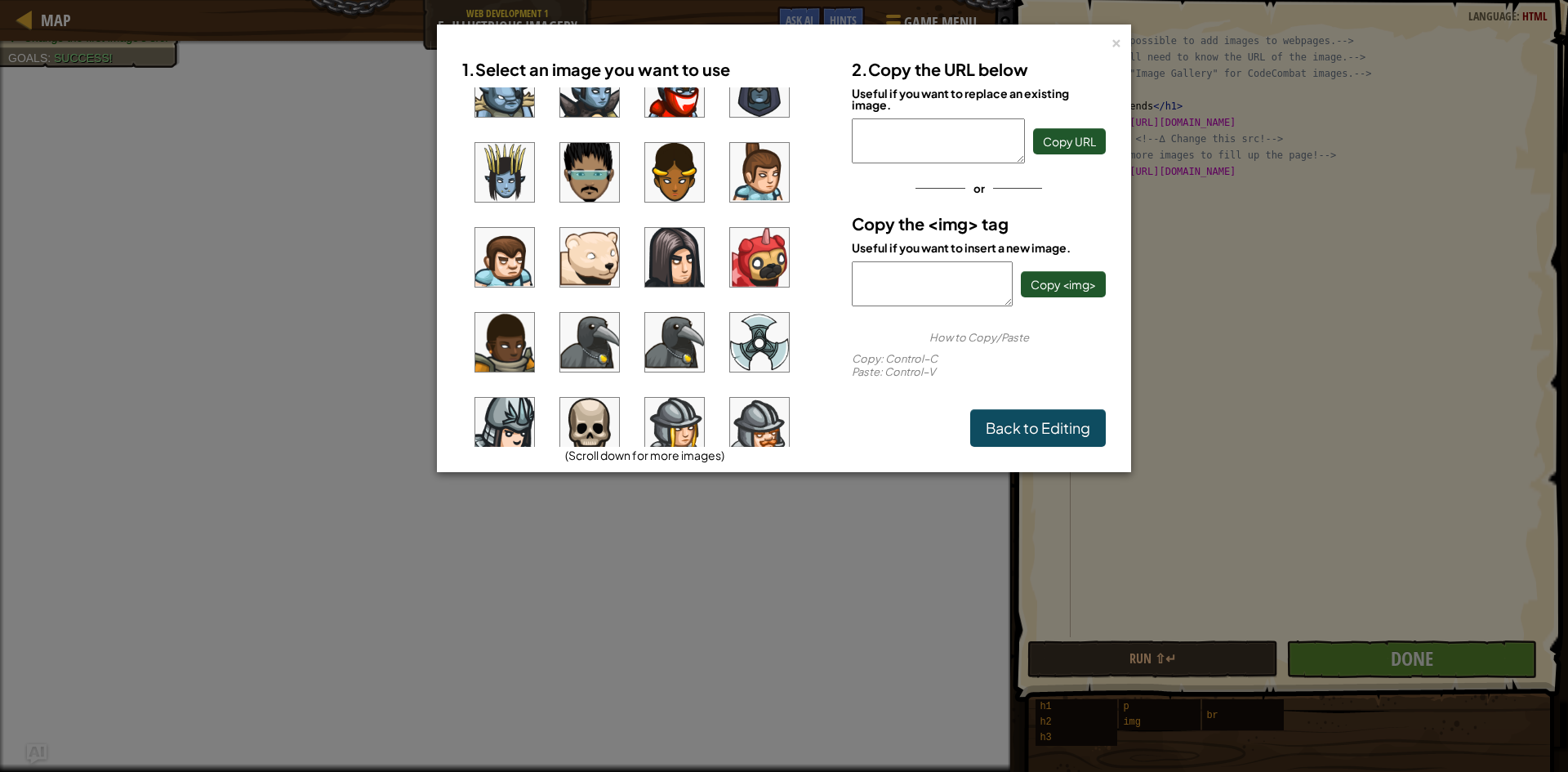
scroll to position [1254, 0]
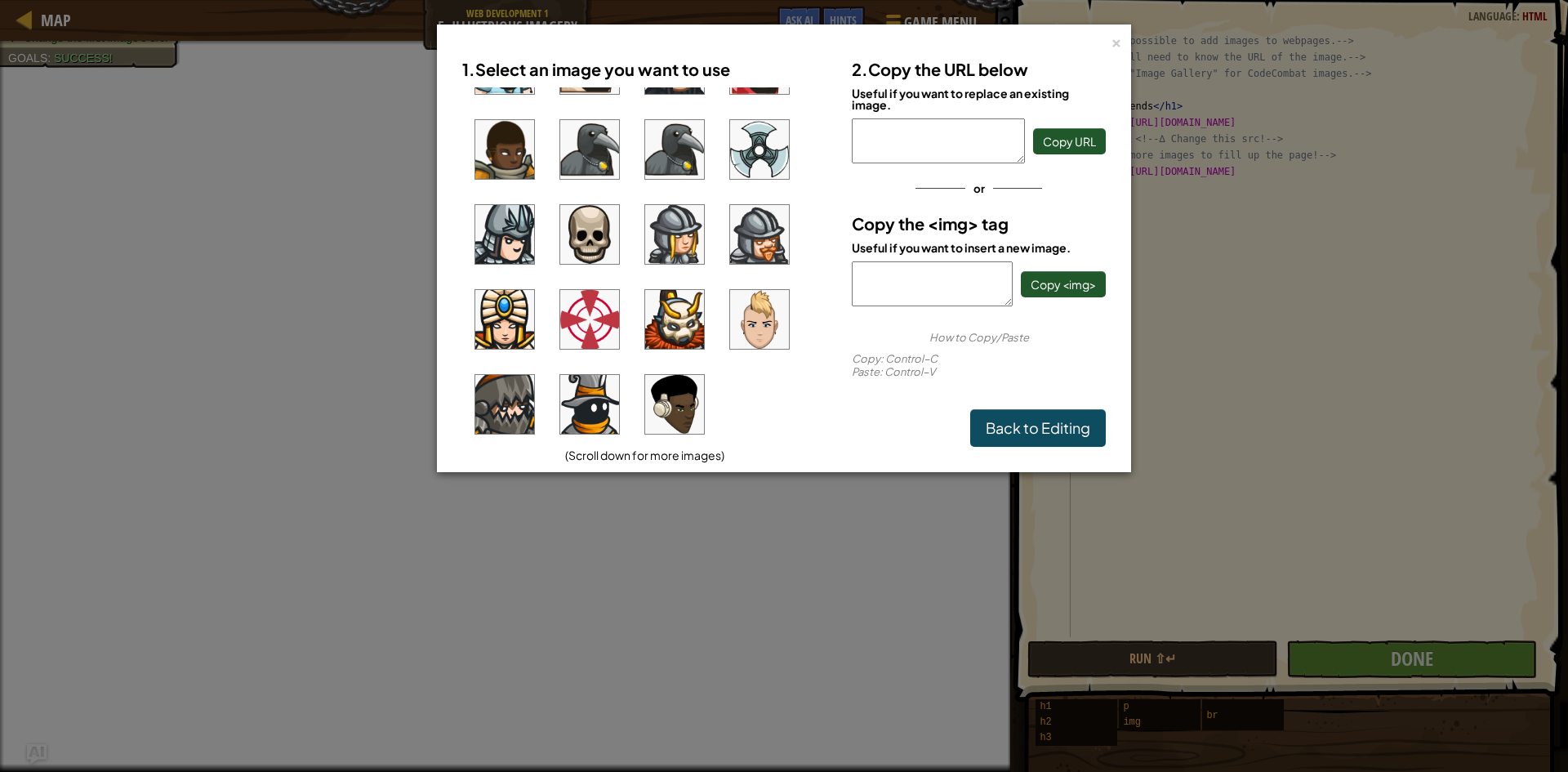
click at [686, 386] on img at bounding box center [674, 404] width 59 height 58
click at [1071, 138] on span "Copy URL" at bounding box center [1070, 142] width 53 height 15
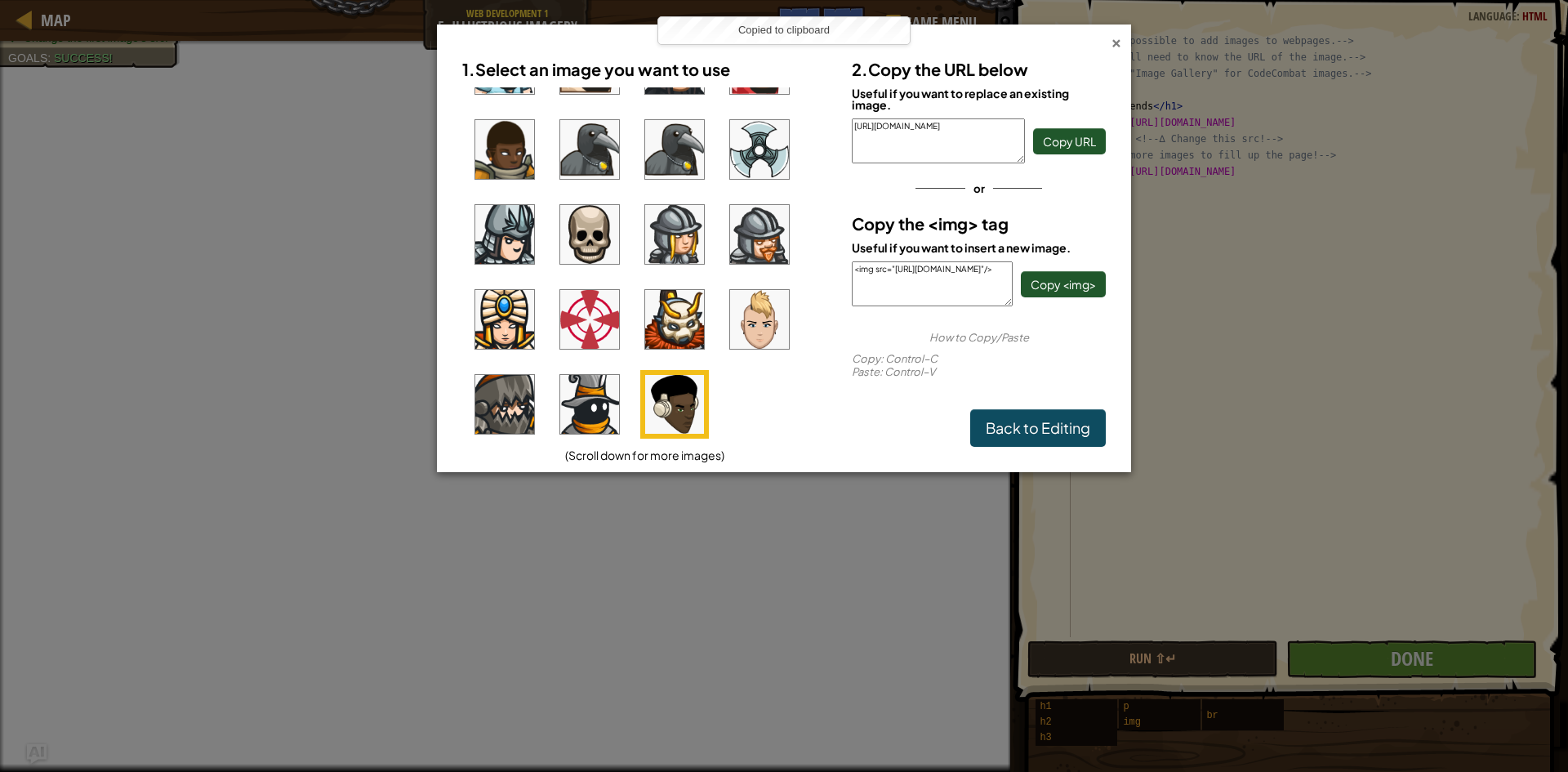
click at [1119, 39] on div "×" at bounding box center [1116, 40] width 12 height 17
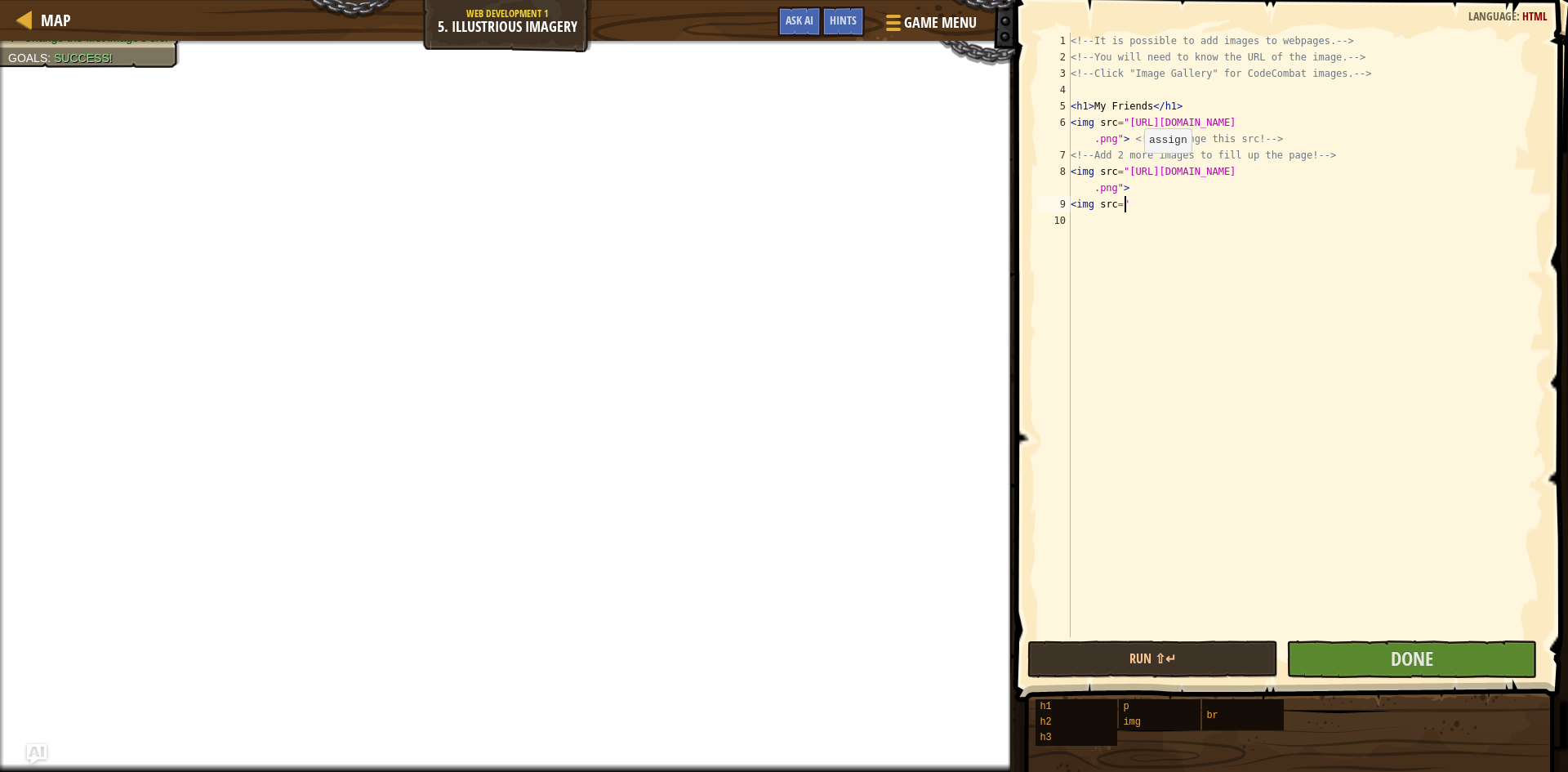
paste textarea "[URL][DOMAIN_NAME]"
type textarea "<img src="[URL][DOMAIN_NAME]"
drag, startPoint x: 1237, startPoint y: 650, endPoint x: 1229, endPoint y: 644, distance: 10.0
click at [1237, 648] on button "Run ⇧↵" at bounding box center [1153, 659] width 250 height 38
click at [1339, 664] on button "Done" at bounding box center [1411, 659] width 250 height 38
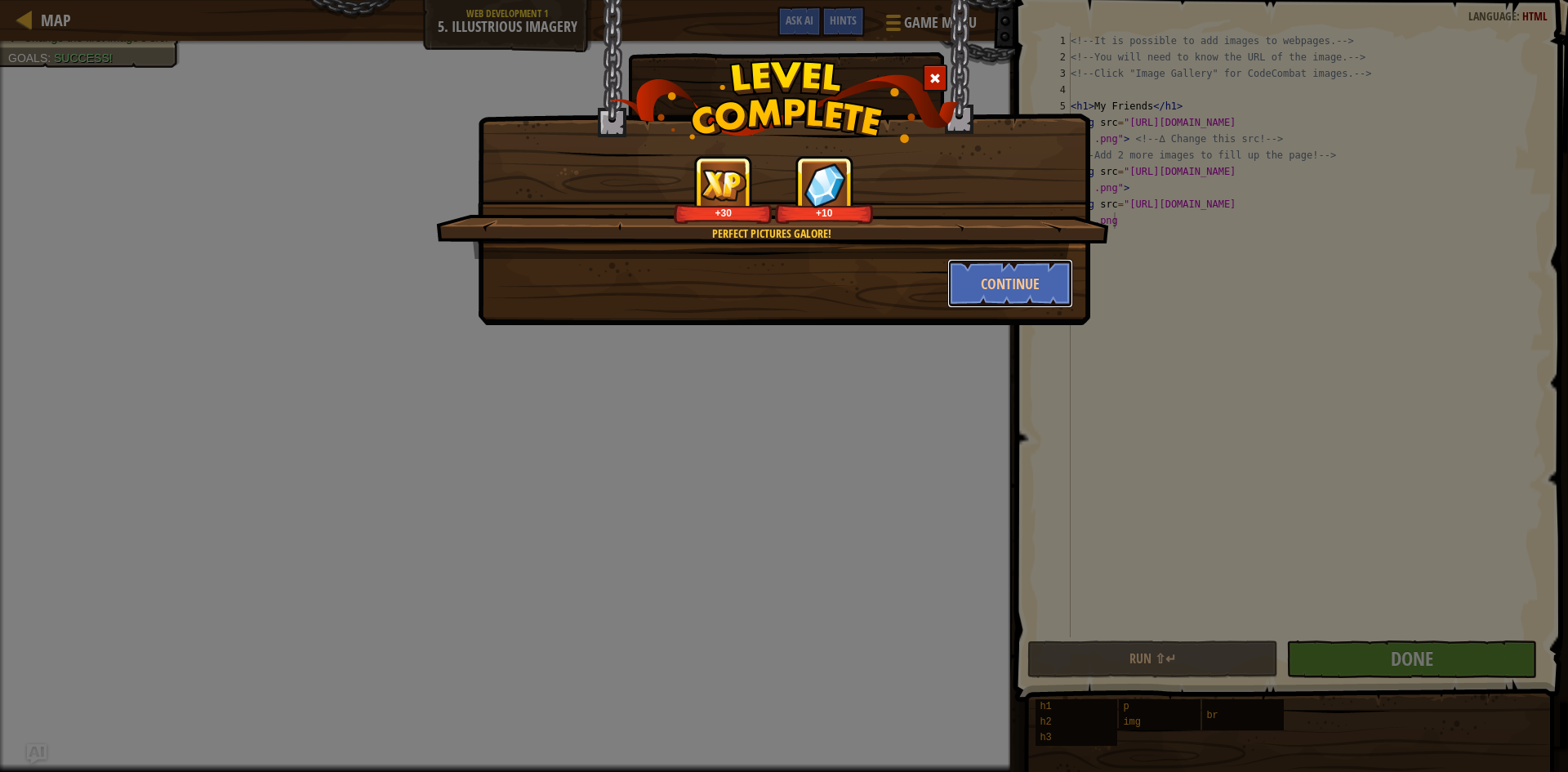
drag, startPoint x: 1041, startPoint y: 288, endPoint x: 1018, endPoint y: 359, distance: 74.6
click at [1023, 367] on div "Perfect pictures galore! +30 +10 Continue" at bounding box center [784, 386] width 1568 height 772
click at [983, 288] on button "Continue" at bounding box center [1011, 283] width 127 height 49
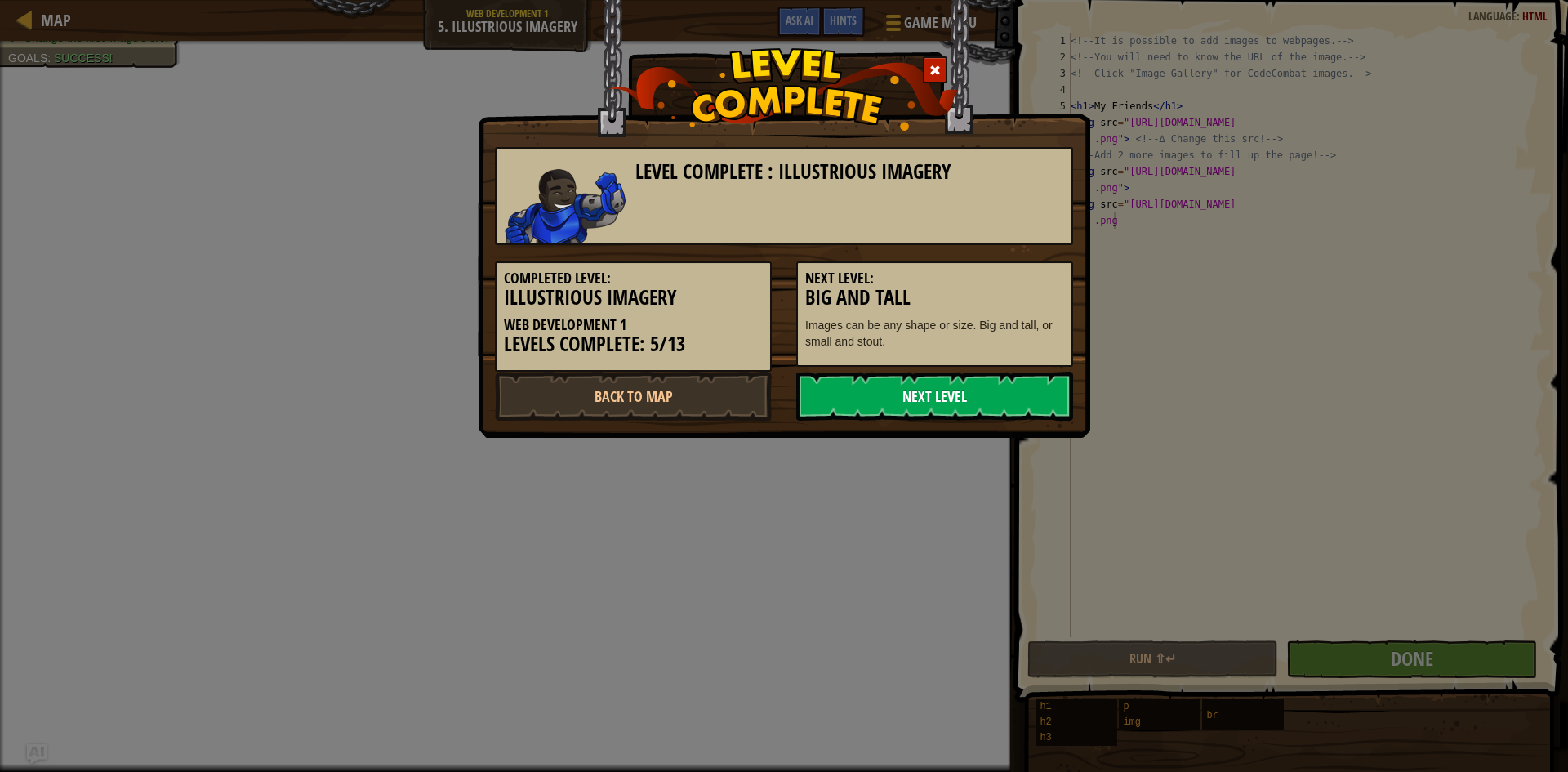
click at [1008, 389] on link "Next Level" at bounding box center [934, 395] width 277 height 49
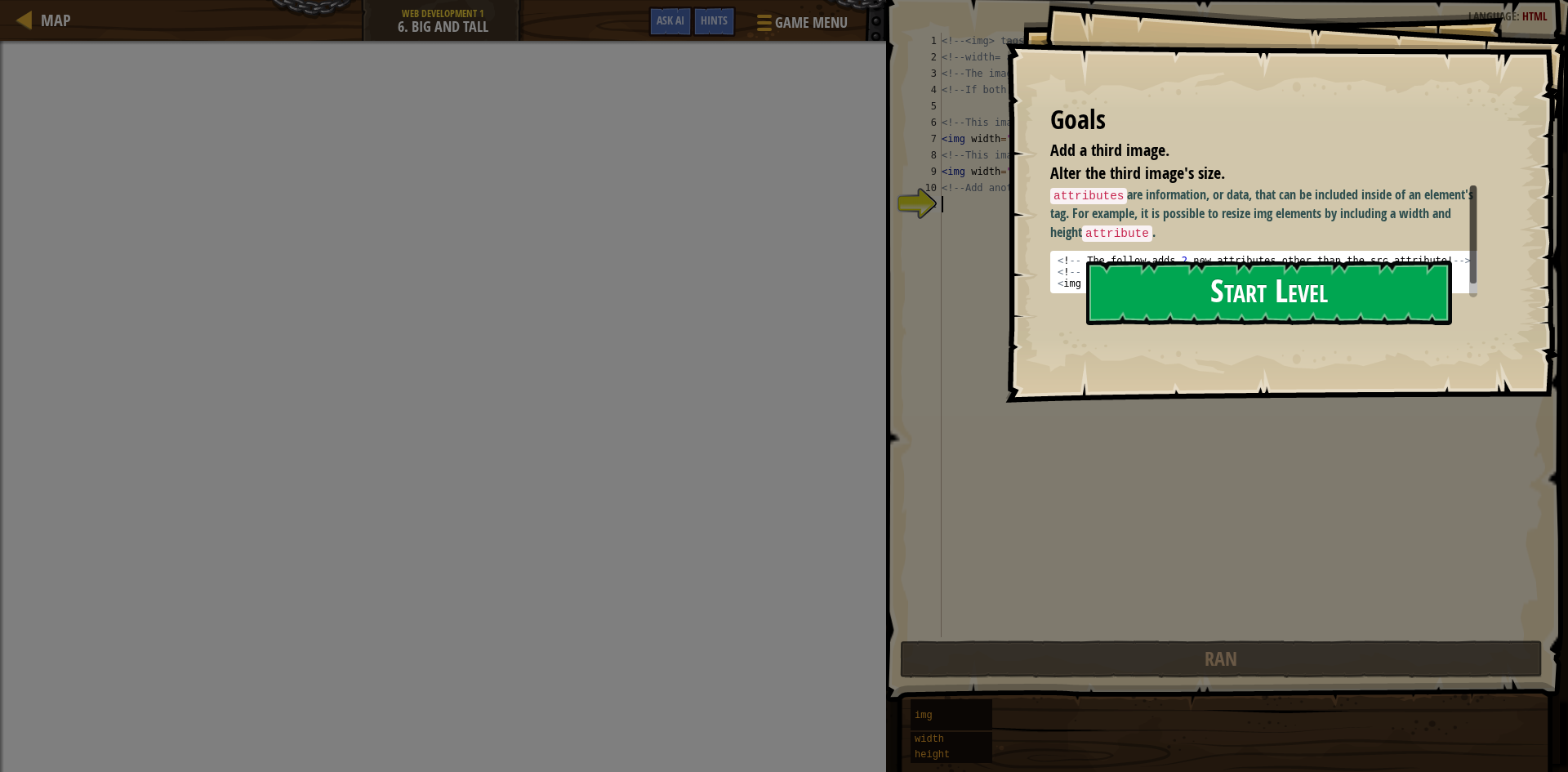
drag, startPoint x: 1307, startPoint y: 292, endPoint x: 1307, endPoint y: 303, distance: 11.0
click at [1307, 300] on button "Start Level" at bounding box center [1269, 292] width 366 height 64
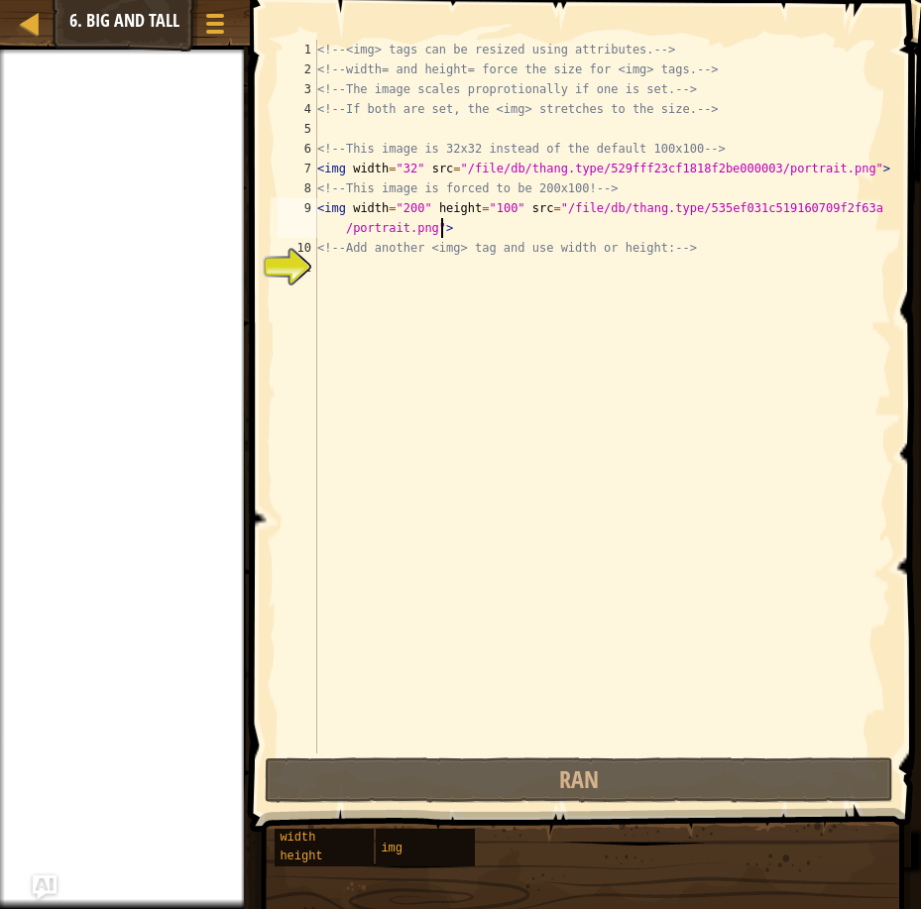
click at [801, 230] on div "<!-- <img> tags can be resized using attributes. --> <!-- width= and height= fo…" at bounding box center [602, 416] width 578 height 753
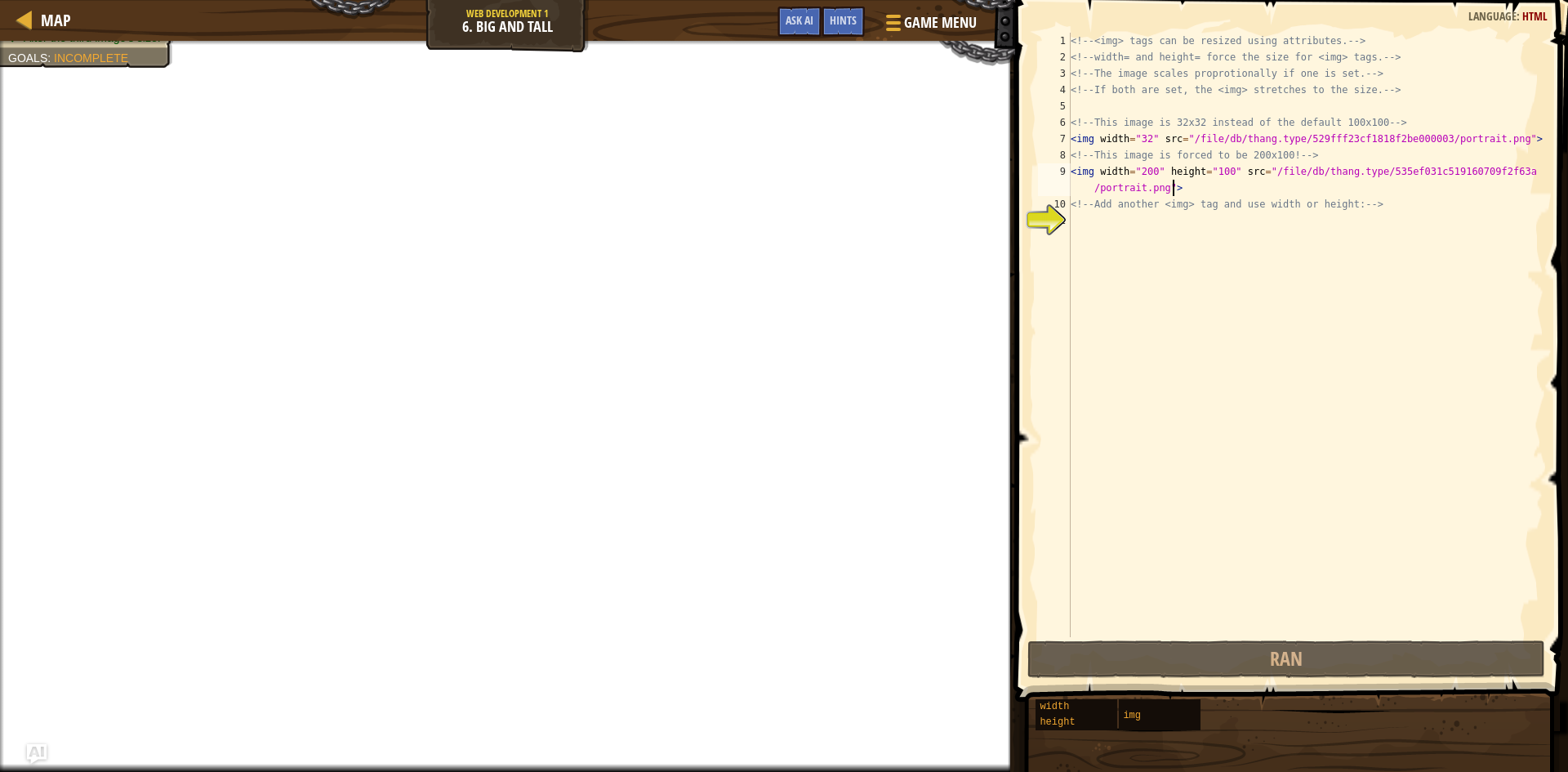
type textarea "<img width="200" height="100" src="/file/db/thang.type/535ef031c519160709f2f63a…"
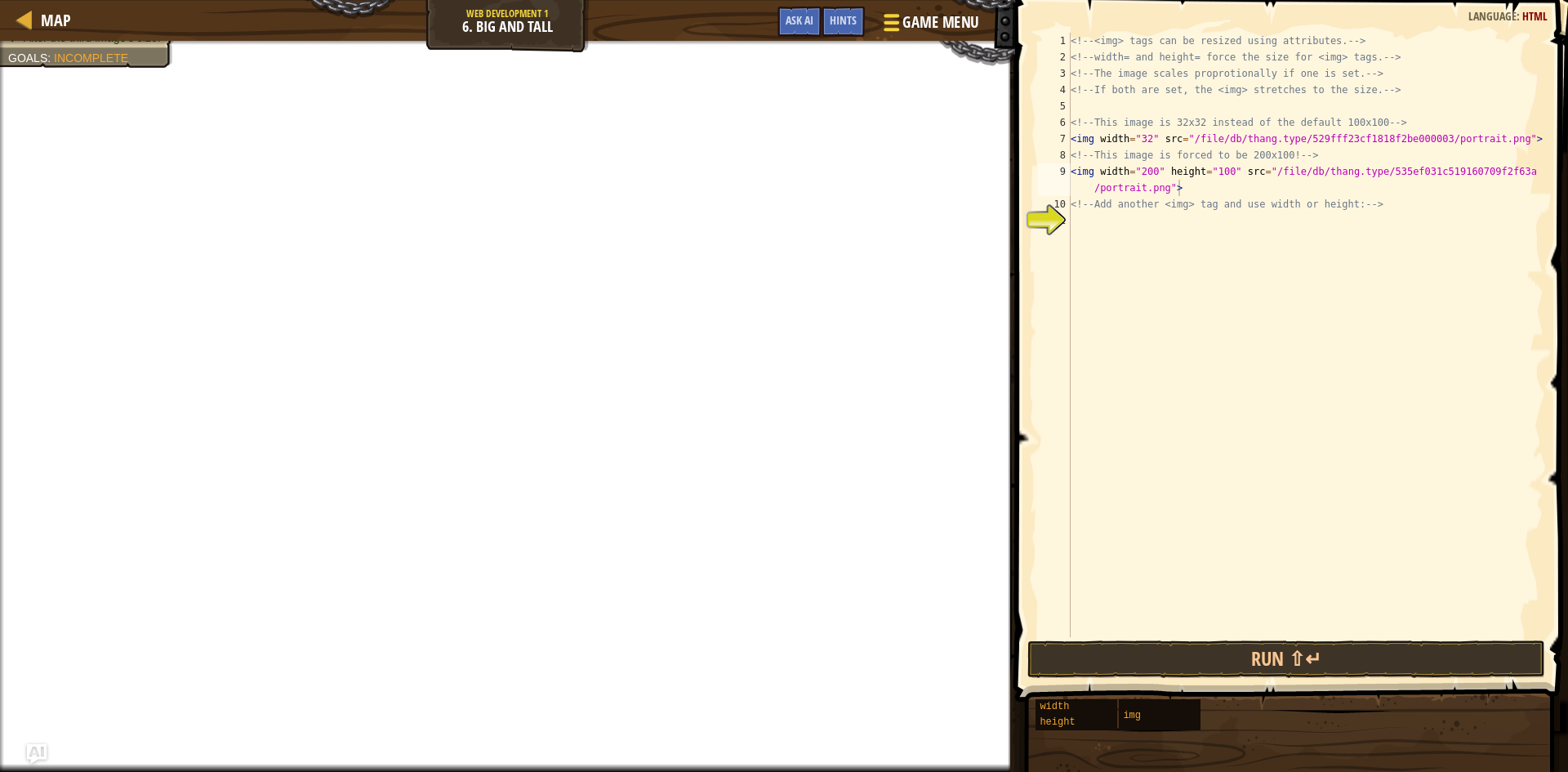
click at [892, 8] on div "Map Web Development 1 6. Big and Tall Game Menu Done Hints Ask AI" at bounding box center [508, 21] width 1015 height 41
click at [911, 5] on div "Map Web Development 1 6. Big and Tall Game Menu Done Hints Ask AI" at bounding box center [508, 21] width 1015 height 41
click at [896, 22] on span at bounding box center [891, 23] width 16 height 3
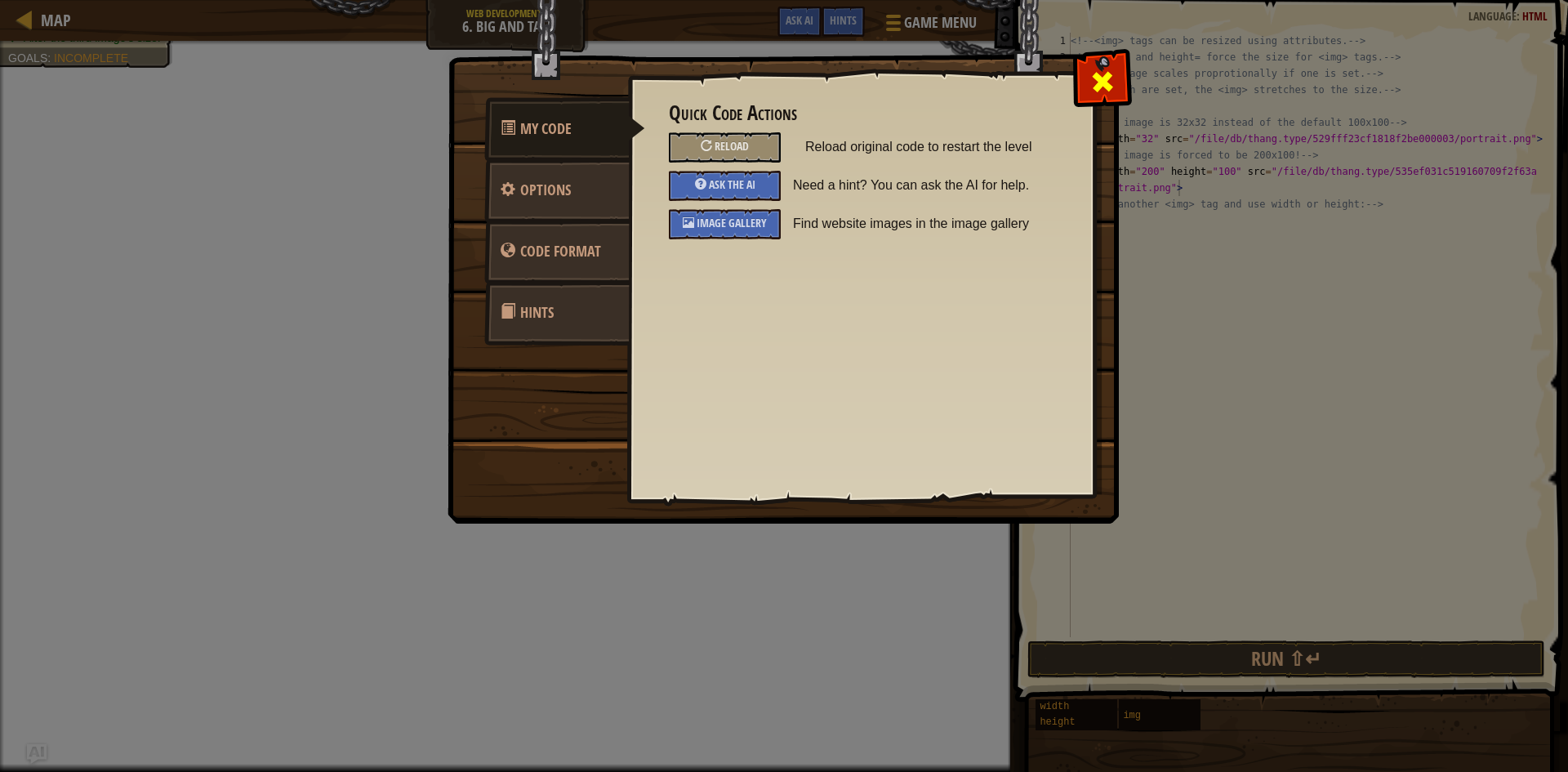
click at [1109, 64] on div at bounding box center [1102, 77] width 51 height 51
